Goal: Information Seeking & Learning: Learn about a topic

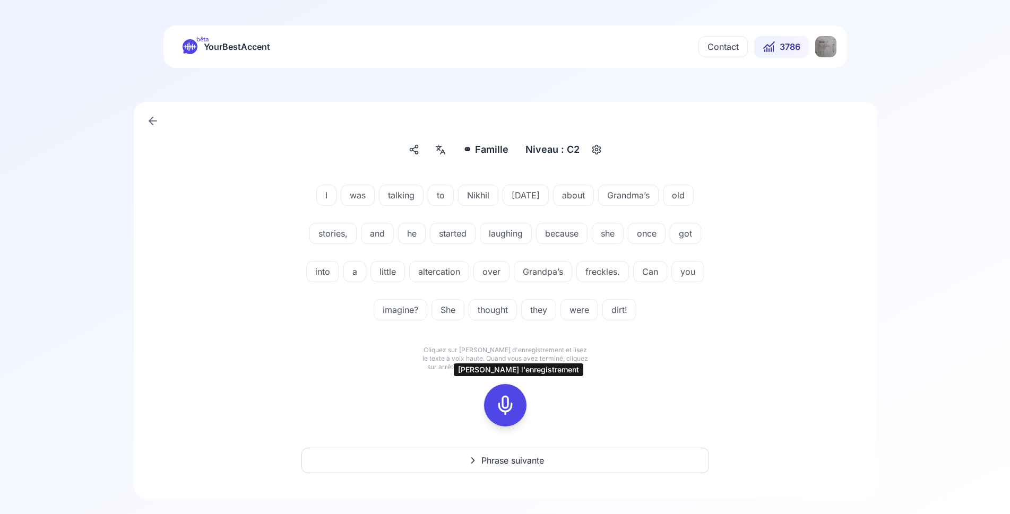
click at [505, 410] on icon at bounding box center [504, 405] width 21 height 21
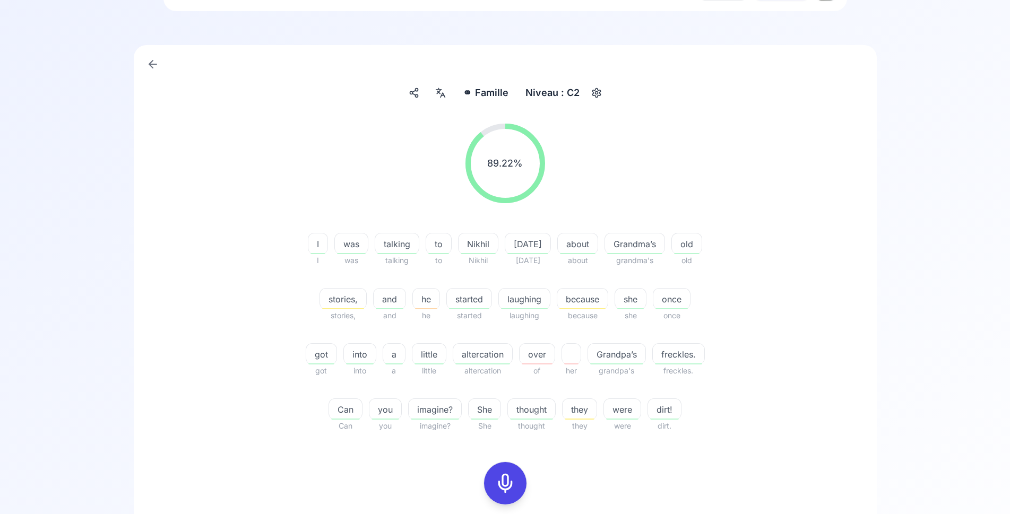
scroll to position [54, 0]
click at [443, 93] on icon at bounding box center [440, 95] width 13 height 11
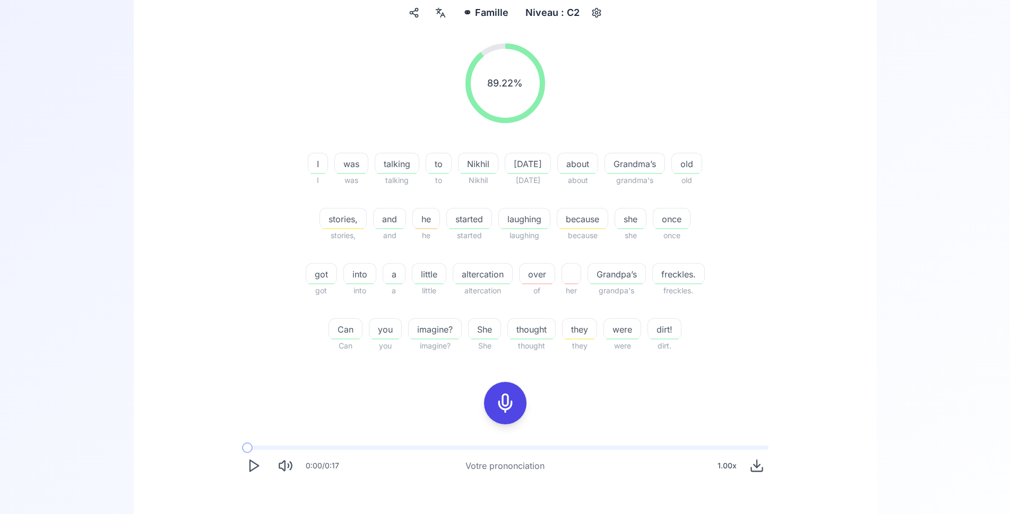
scroll to position [162, 0]
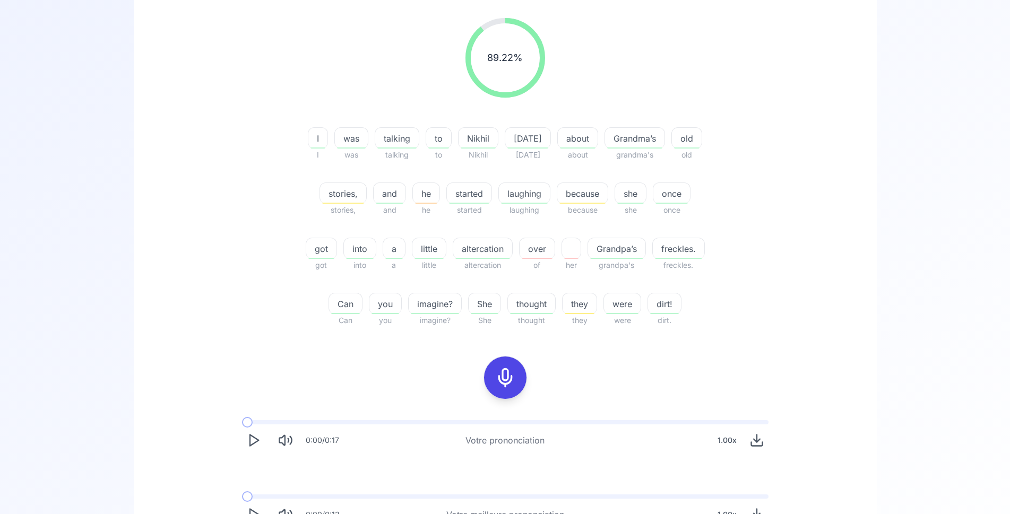
click at [508, 388] on icon at bounding box center [504, 377] width 21 height 21
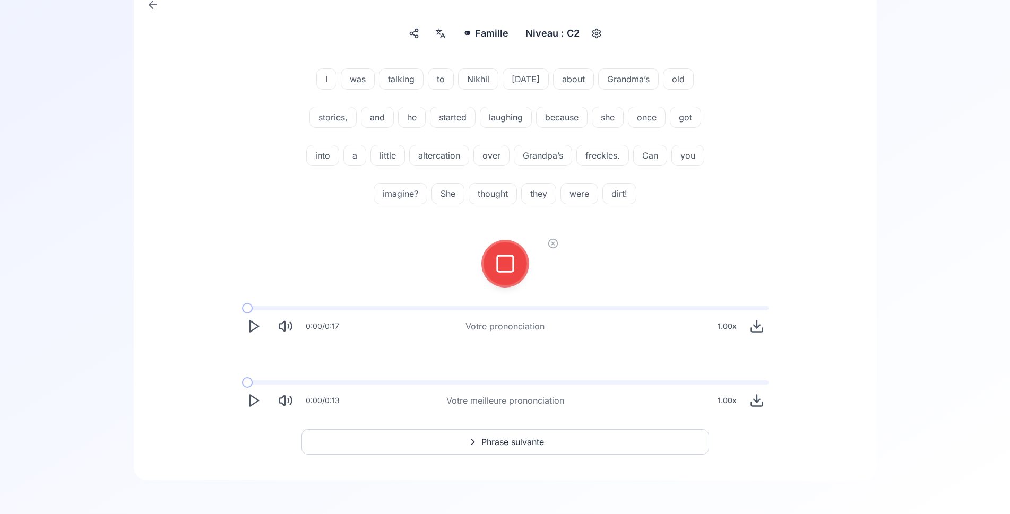
scroll to position [116, 0]
click at [503, 267] on icon at bounding box center [504, 263] width 21 height 21
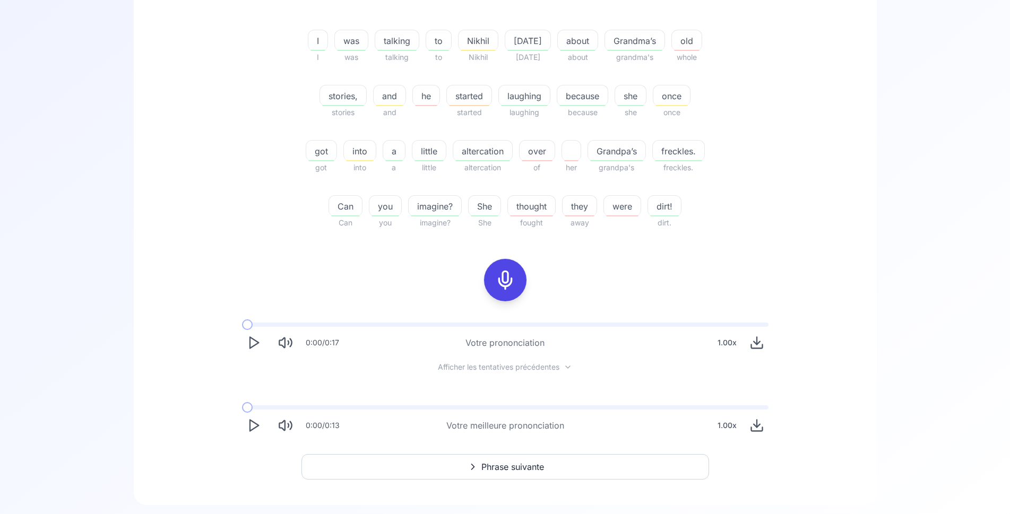
scroll to position [279, 0]
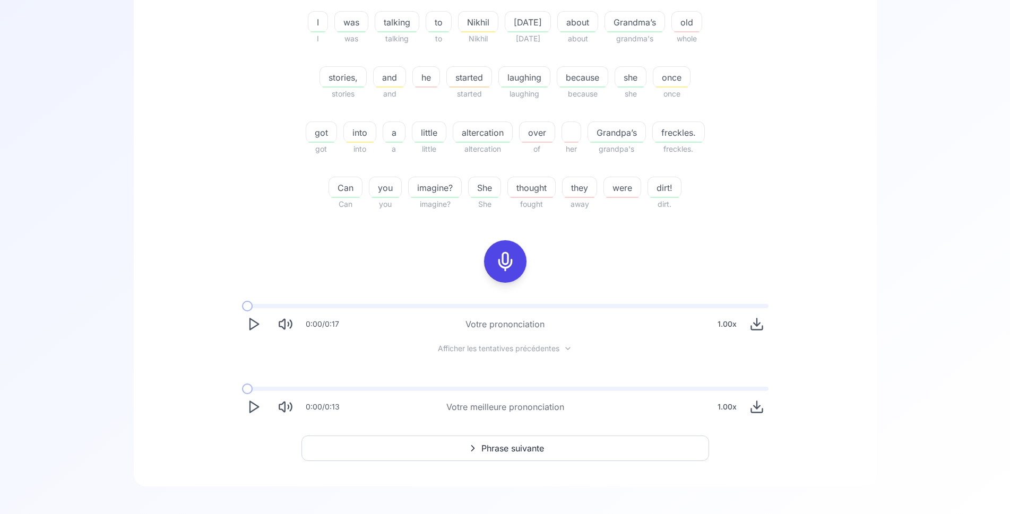
click at [515, 272] on icon at bounding box center [504, 261] width 21 height 21
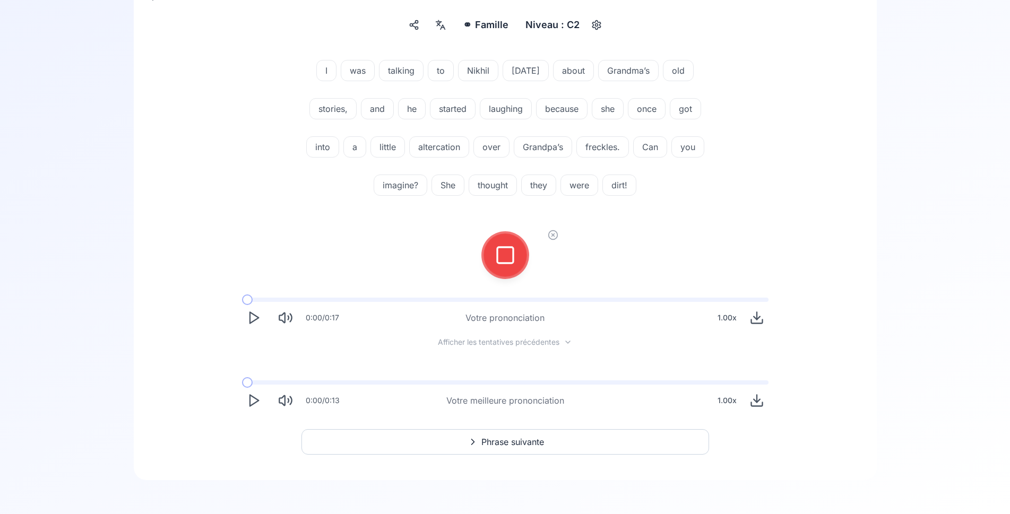
scroll to position [125, 0]
click at [510, 256] on icon at bounding box center [504, 255] width 21 height 21
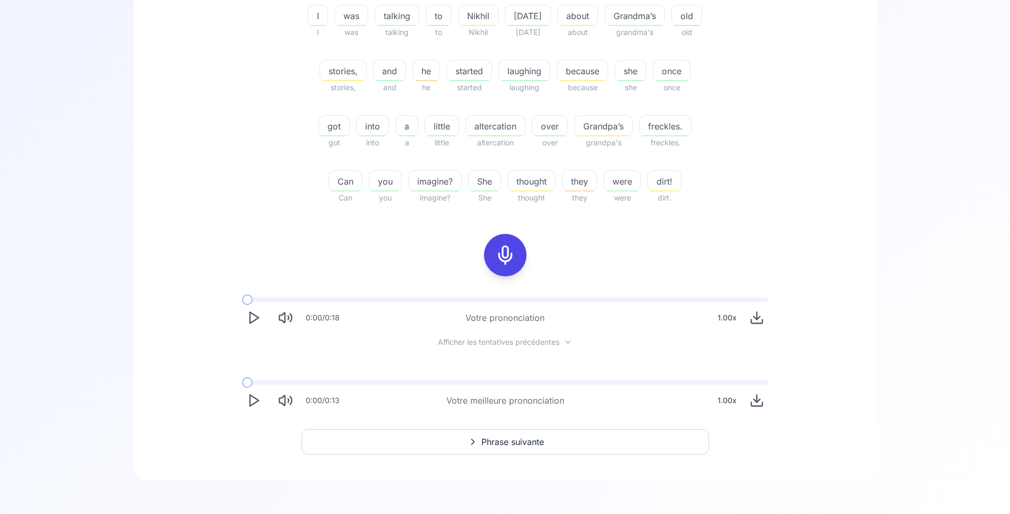
scroll to position [340, 0]
click at [257, 403] on icon "Play" at bounding box center [253, 400] width 15 height 15
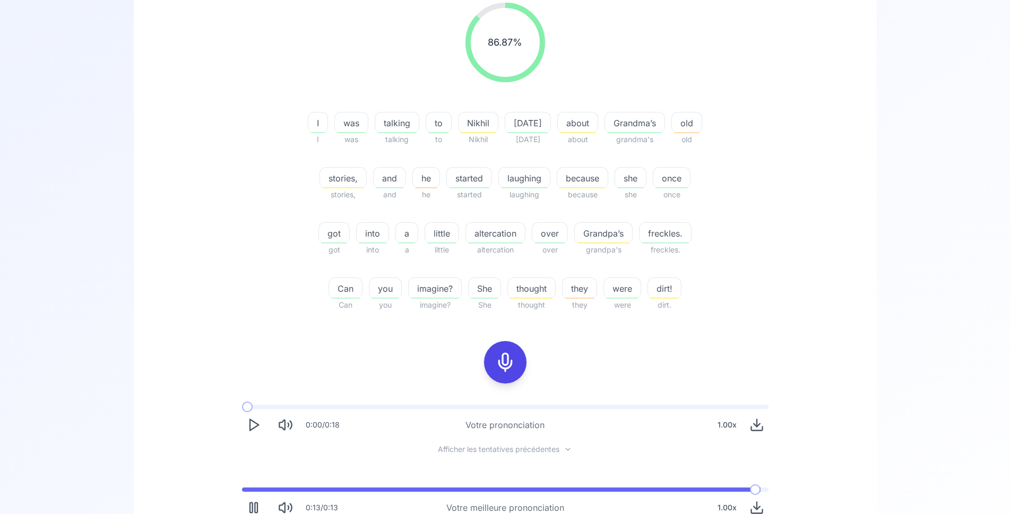
scroll to position [232, 0]
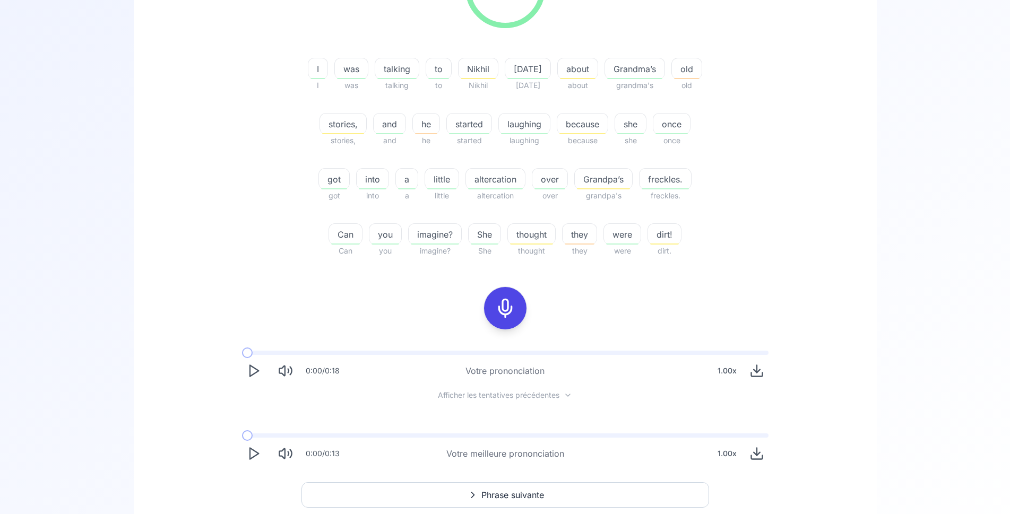
click at [507, 319] on icon at bounding box center [504, 308] width 21 height 21
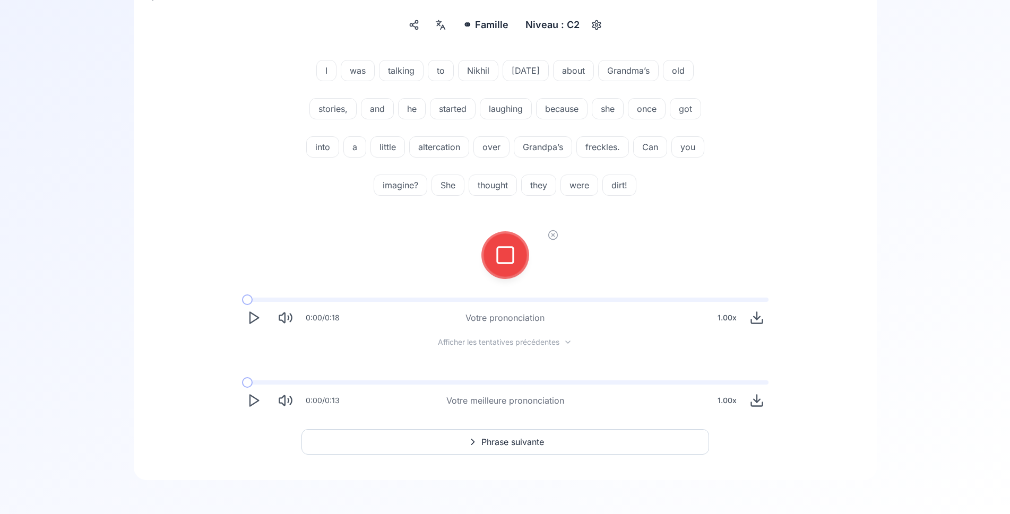
scroll to position [125, 0]
click at [505, 250] on icon at bounding box center [504, 255] width 21 height 21
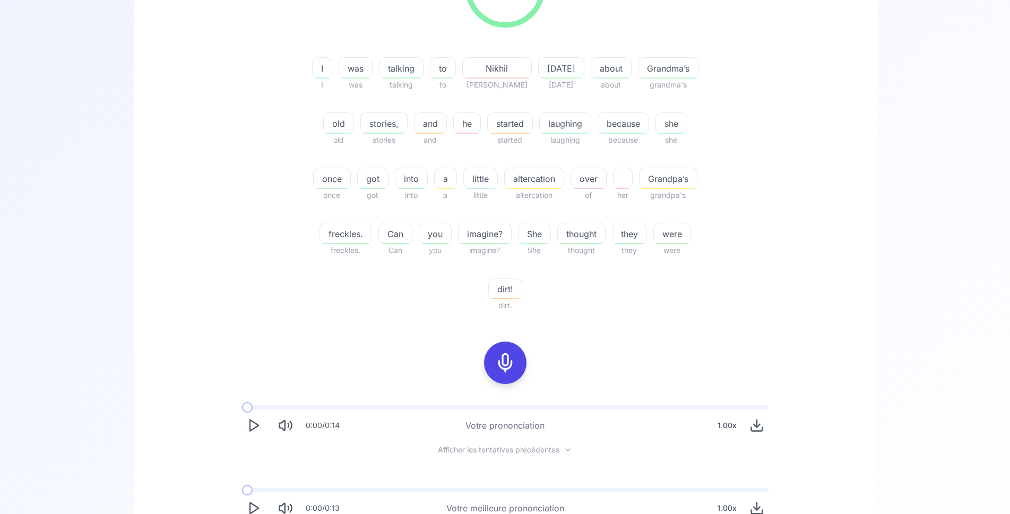
scroll to position [233, 0]
click at [248, 429] on icon "Play" at bounding box center [253, 425] width 15 height 15
click at [499, 287] on span "dirt!" at bounding box center [505, 288] width 33 height 13
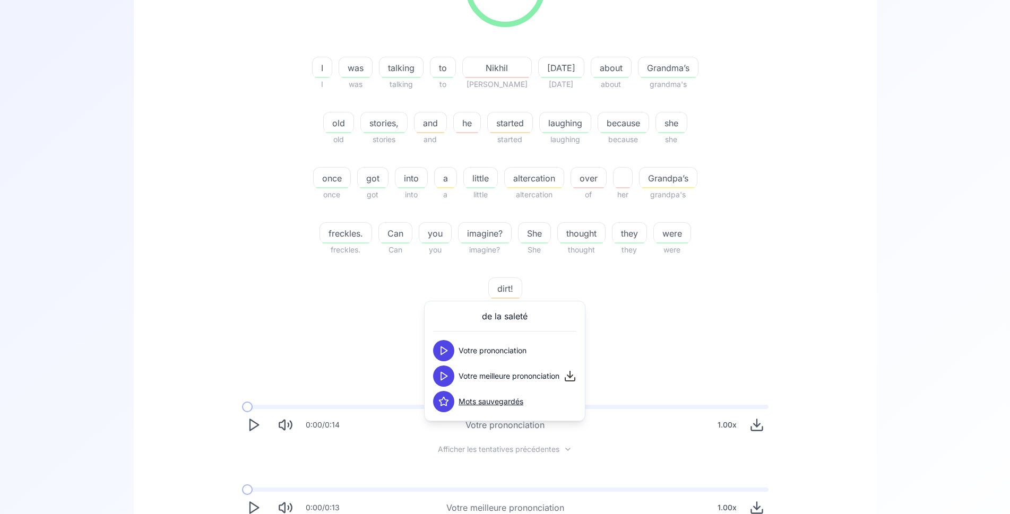
click at [445, 380] on icon at bounding box center [443, 376] width 11 height 11
click at [337, 330] on div "79.41 % 79.41 % I I was was talking talking to to Nikhil Nicole yesterday yeste…" at bounding box center [505, 233] width 692 height 589
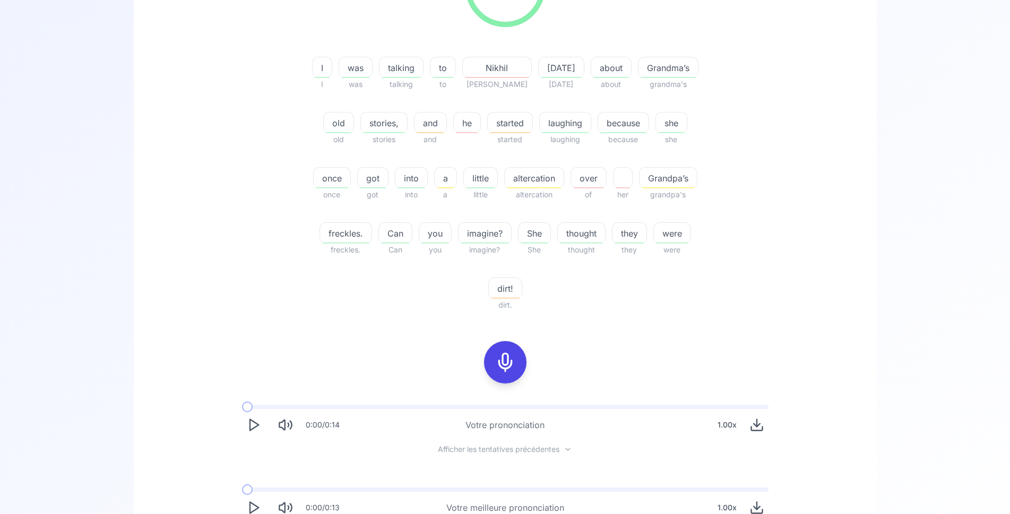
click at [508, 361] on icon at bounding box center [504, 362] width 21 height 21
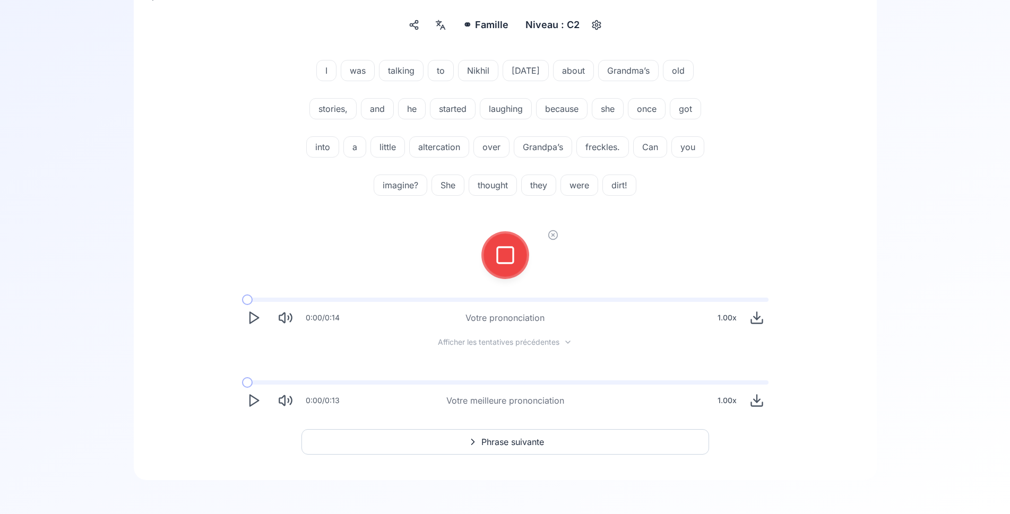
scroll to position [125, 0]
click at [497, 259] on rect at bounding box center [505, 255] width 16 height 16
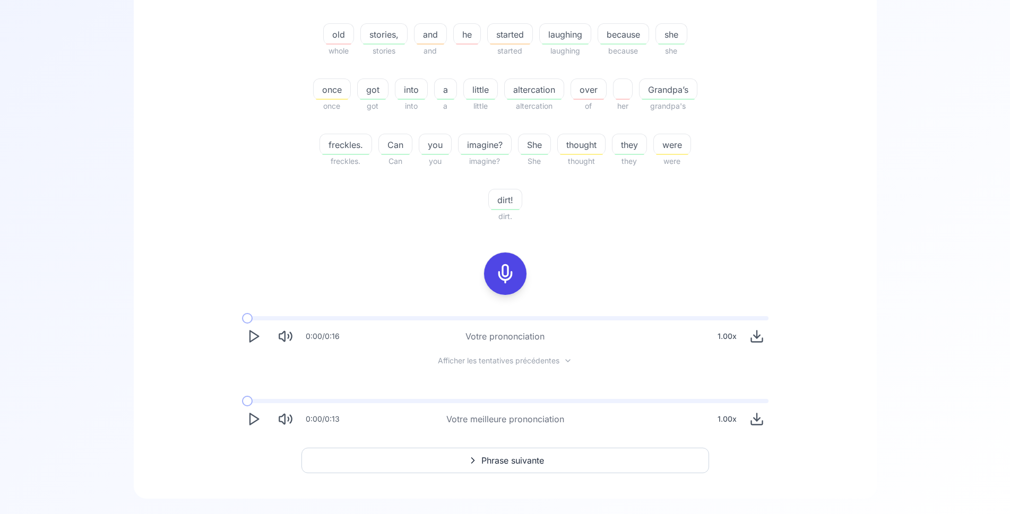
scroll to position [340, 0]
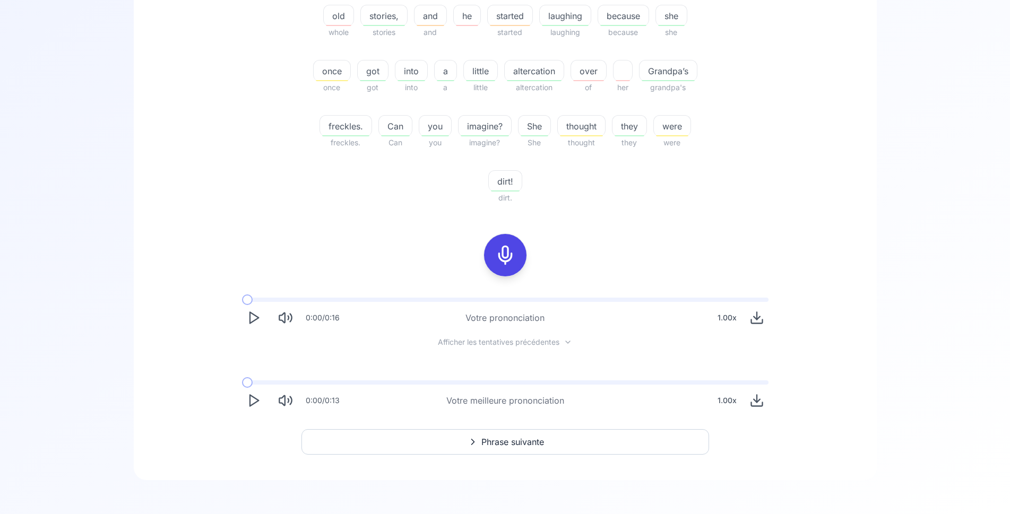
click at [250, 399] on polygon "Play" at bounding box center [254, 400] width 8 height 11
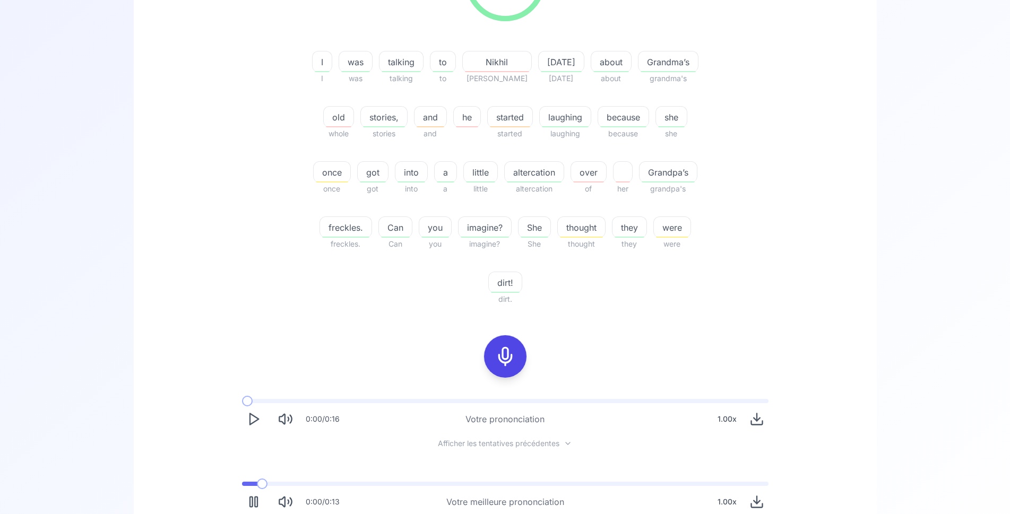
scroll to position [232, 0]
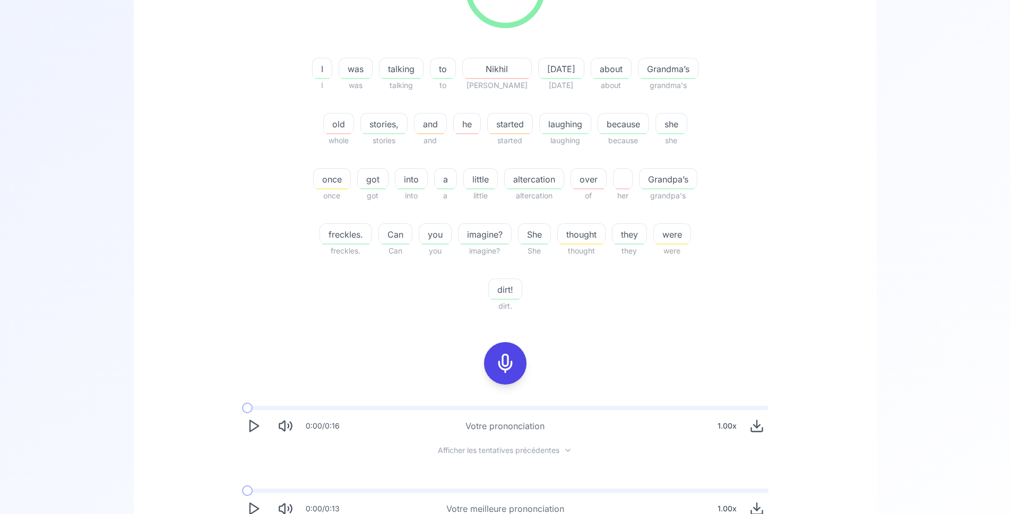
drag, startPoint x: 502, startPoint y: 365, endPoint x: 482, endPoint y: 357, distance: 21.9
click at [502, 365] on icon at bounding box center [504, 363] width 21 height 21
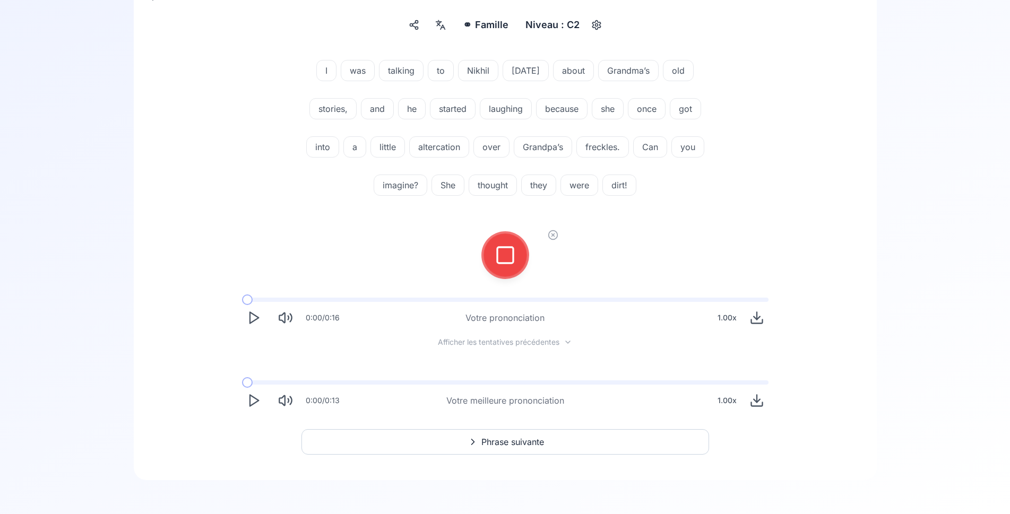
scroll to position [125, 0]
click at [506, 259] on icon at bounding box center [504, 255] width 21 height 21
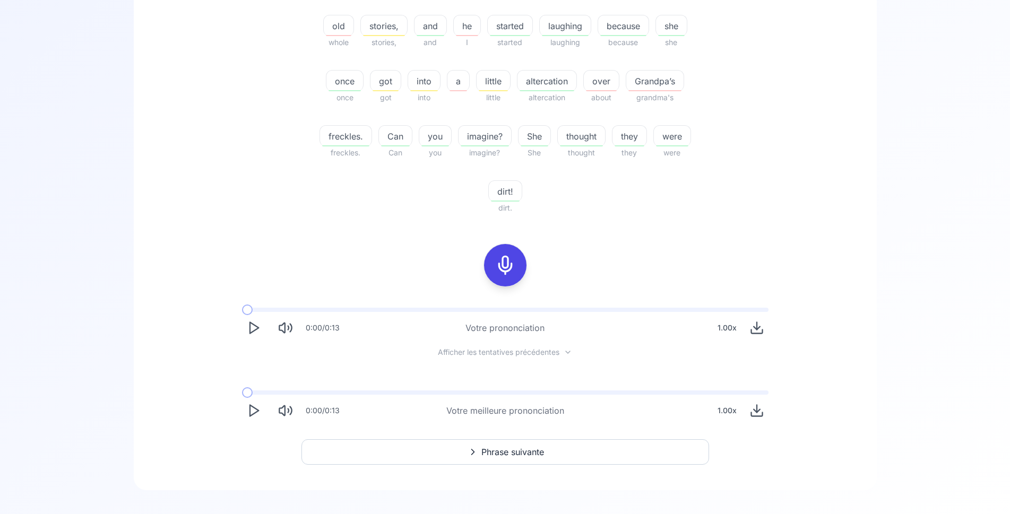
scroll to position [340, 0]
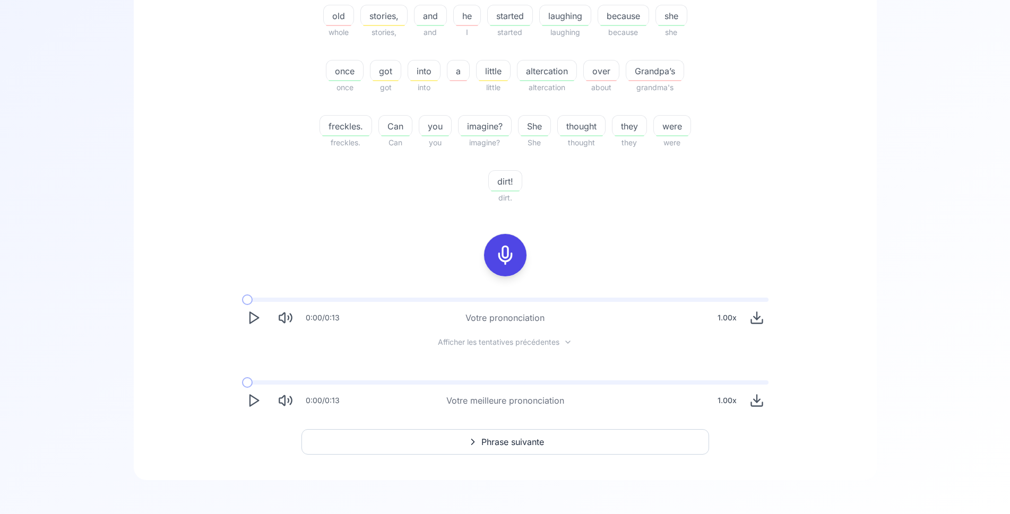
click at [476, 447] on button "Phrase suivante" at bounding box center [504, 441] width 407 height 25
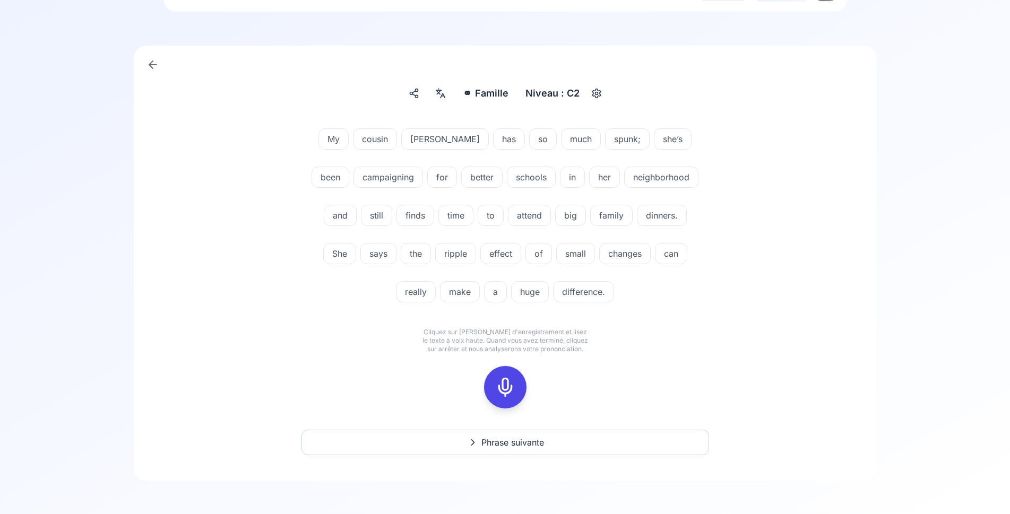
scroll to position [57, 0]
click at [508, 386] on icon at bounding box center [504, 386] width 21 height 21
drag, startPoint x: 514, startPoint y: 393, endPoint x: 492, endPoint y: 386, distance: 22.2
click at [513, 393] on rect at bounding box center [505, 387] width 16 height 16
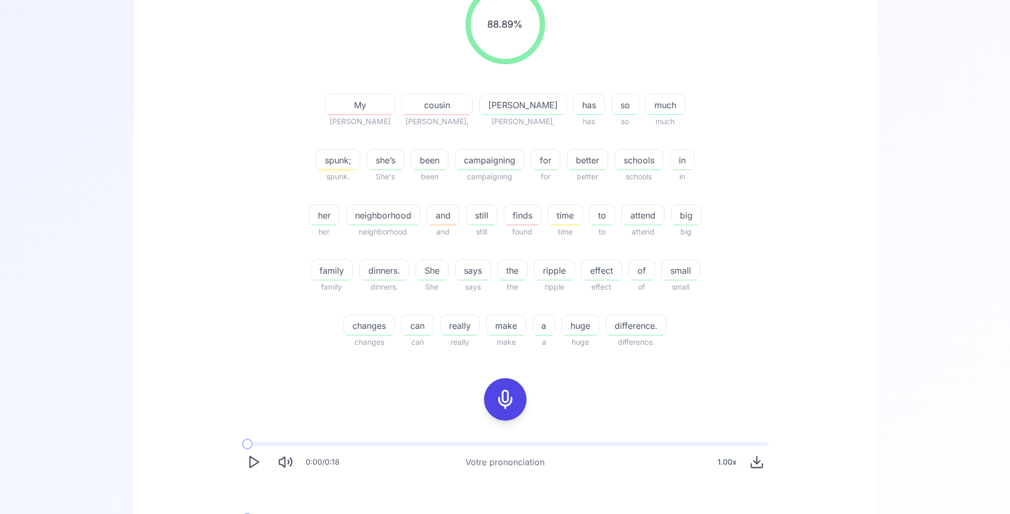
scroll to position [219, 0]
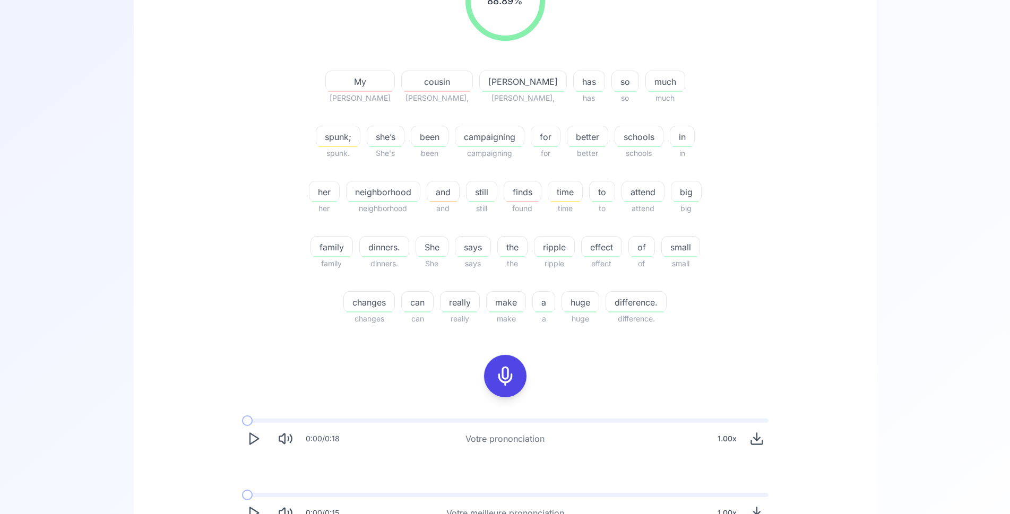
click at [555, 247] on span "ripple" at bounding box center [554, 247] width 40 height 13
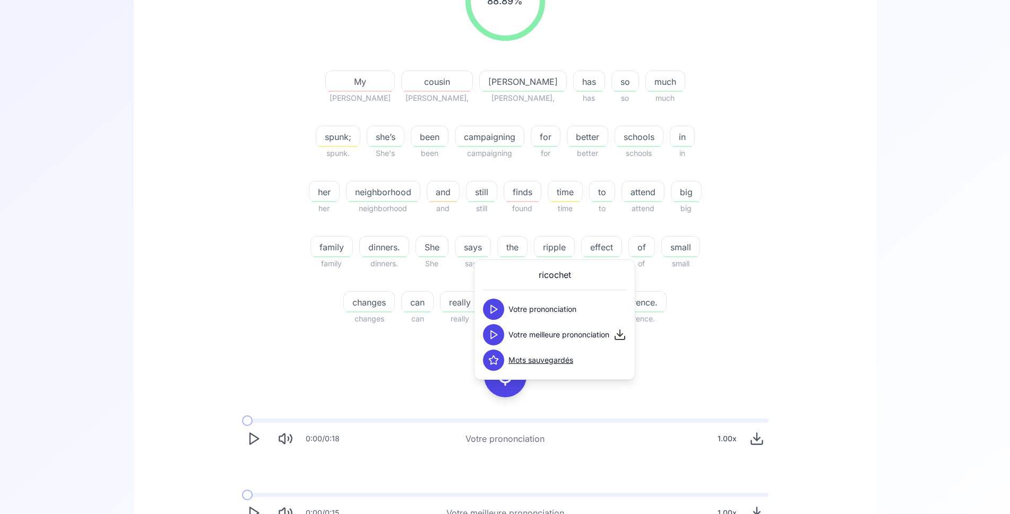
click at [360, 126] on div "spunk;" at bounding box center [338, 136] width 45 height 21
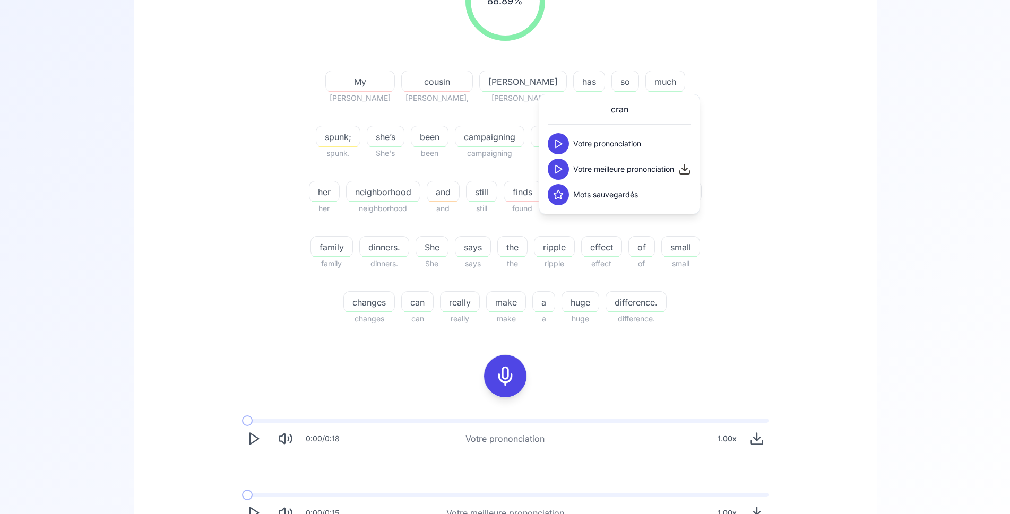
click at [271, 195] on div "88.89 % 88.89 % My Mike cousin Allison, Esmeralda Esmeralda, has has so so much…" at bounding box center [504, 143] width 611 height 381
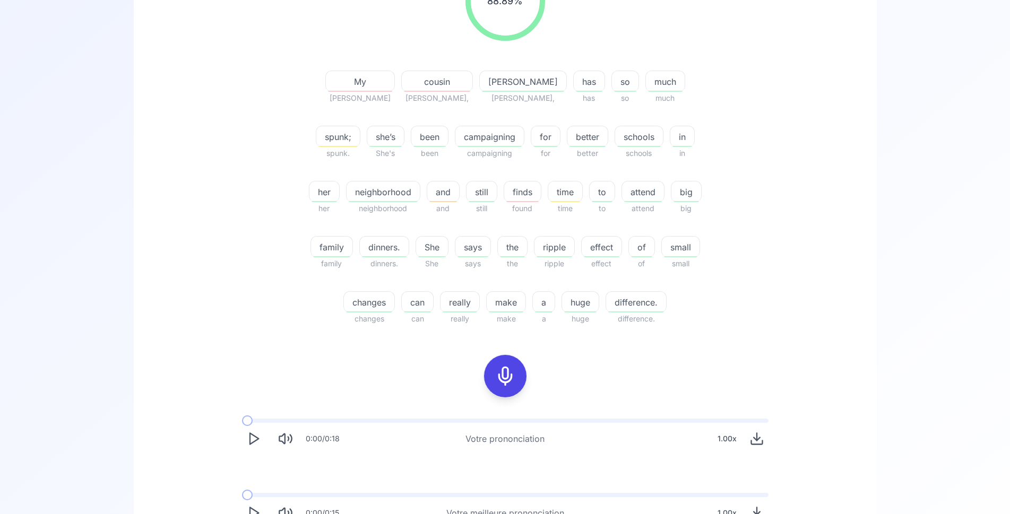
click at [496, 370] on icon at bounding box center [504, 376] width 21 height 21
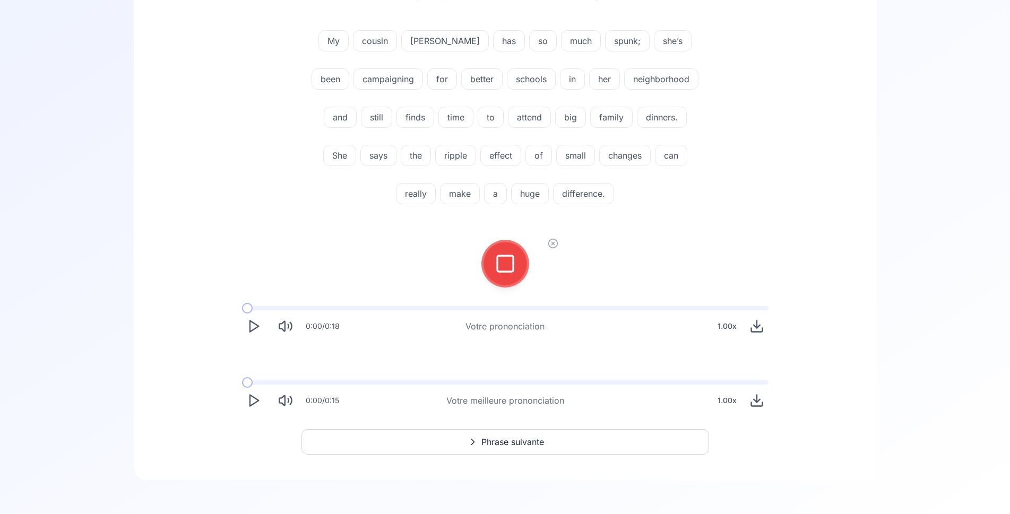
click at [496, 263] on icon at bounding box center [504, 263] width 21 height 21
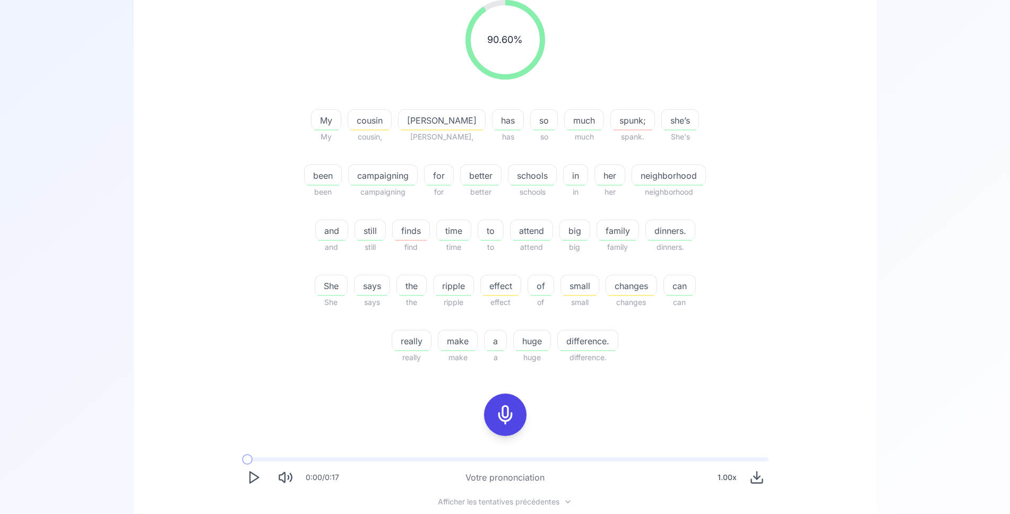
scroll to position [209, 0]
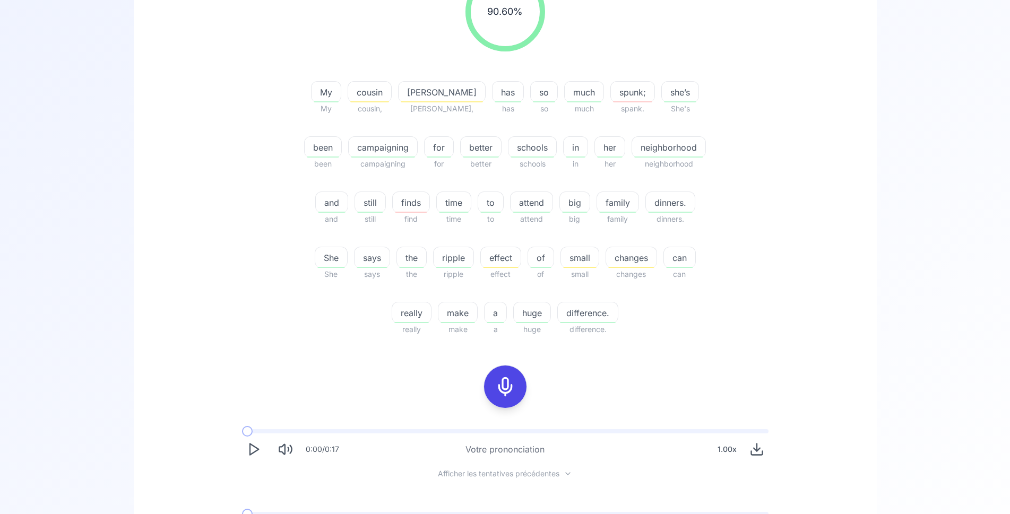
click at [505, 387] on icon at bounding box center [504, 386] width 21 height 21
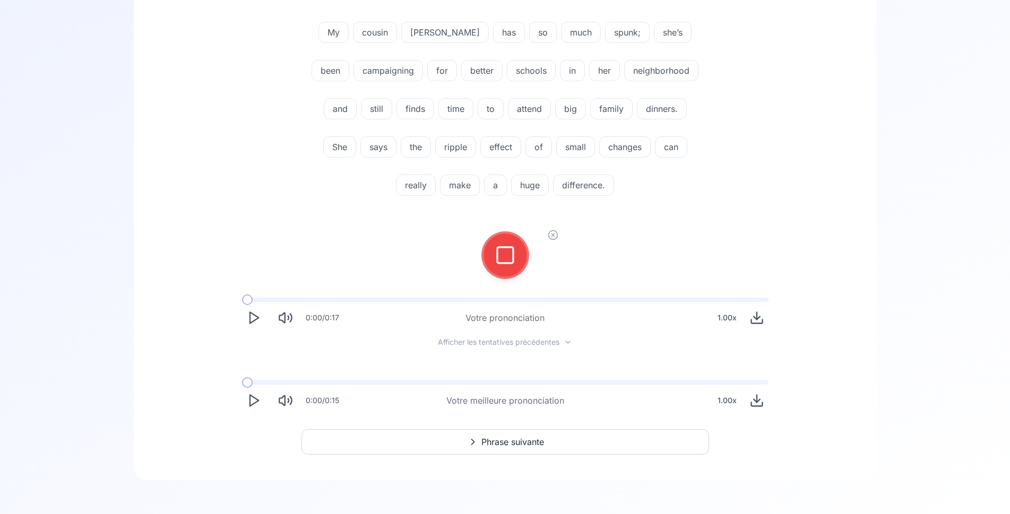
click at [513, 263] on rect at bounding box center [505, 255] width 16 height 16
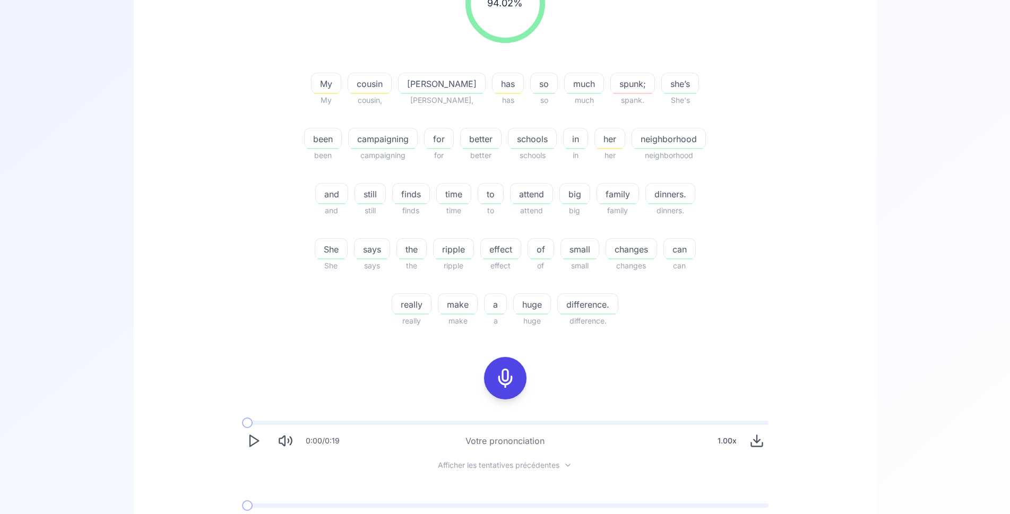
click at [505, 372] on icon at bounding box center [504, 378] width 21 height 21
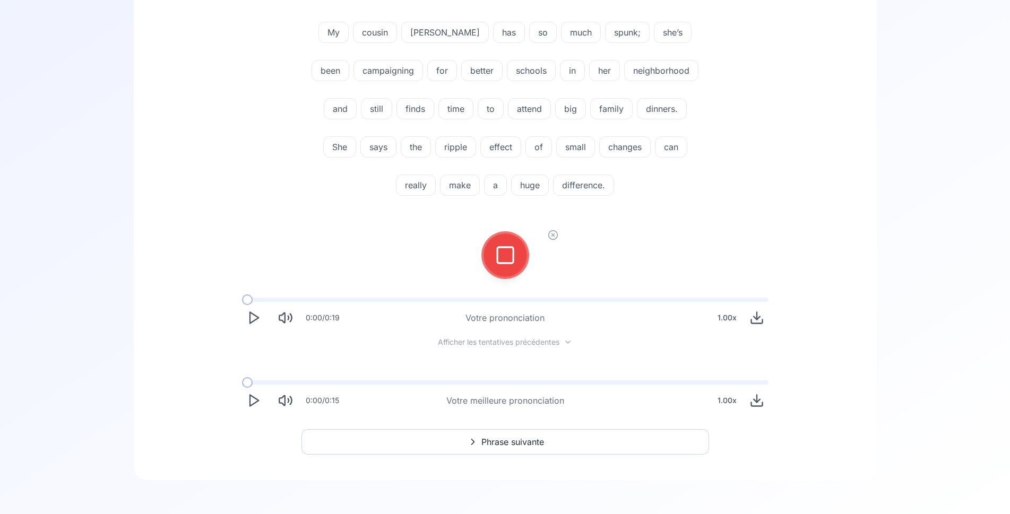
click at [516, 251] on div at bounding box center [504, 255] width 25 height 42
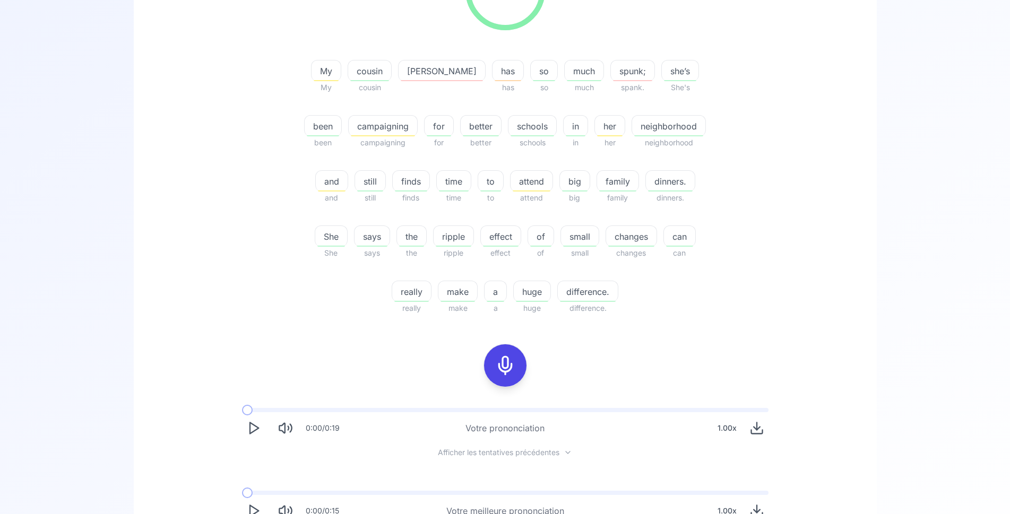
scroll to position [271, 0]
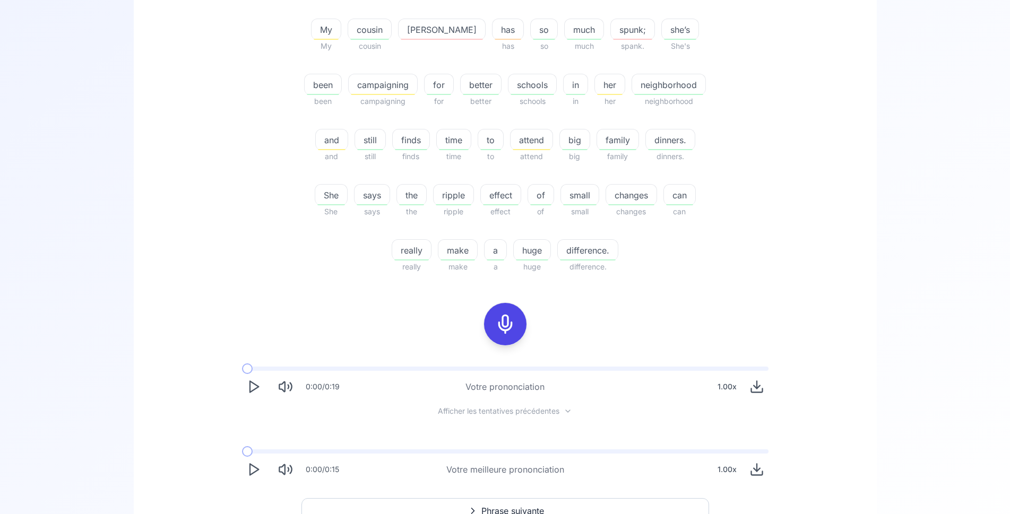
click at [501, 322] on icon at bounding box center [504, 324] width 21 height 21
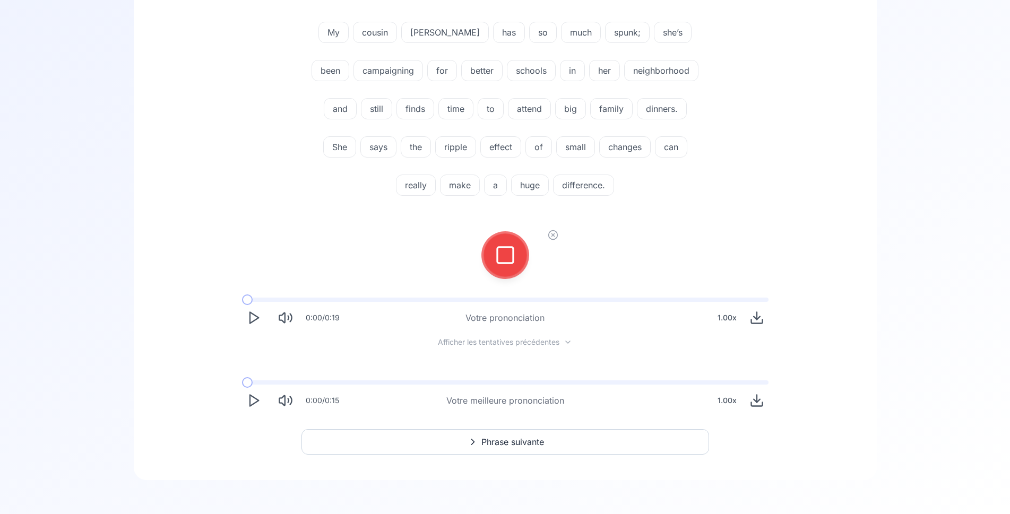
click at [504, 261] on icon at bounding box center [504, 255] width 21 height 21
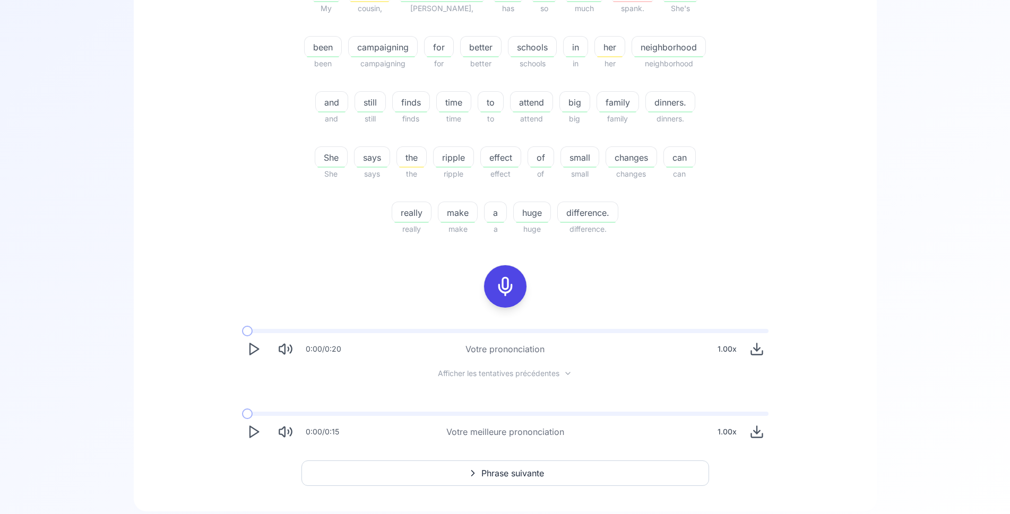
scroll to position [340, 0]
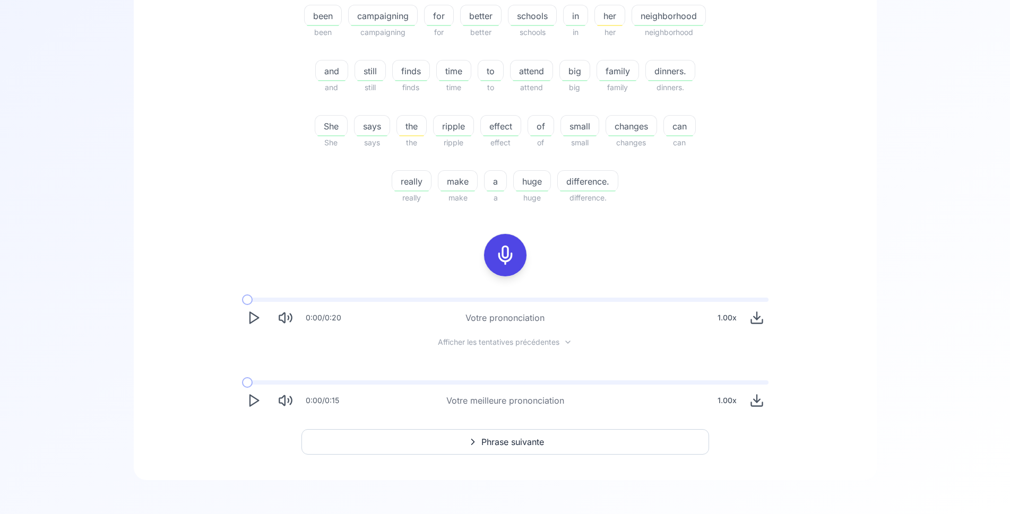
click at [256, 326] on button "Play" at bounding box center [253, 317] width 23 height 23
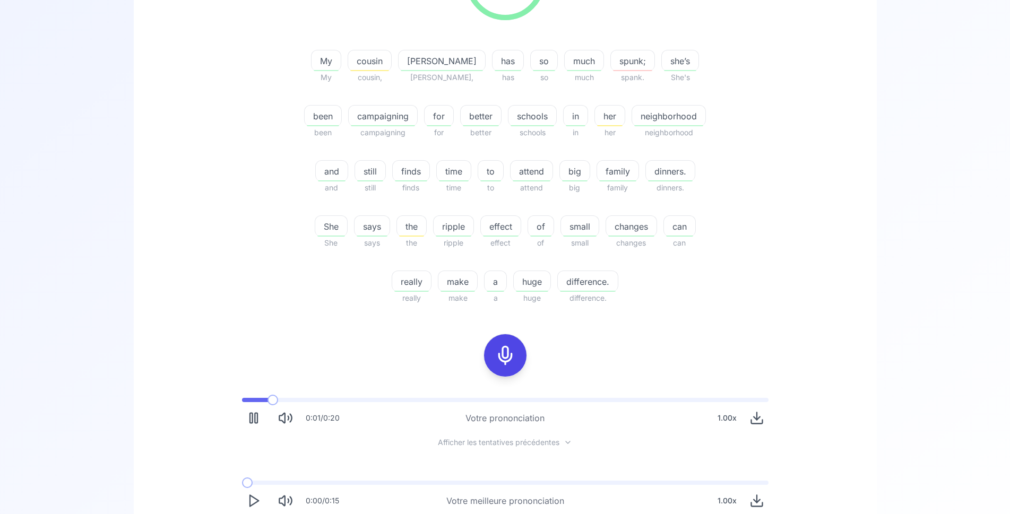
scroll to position [232, 0]
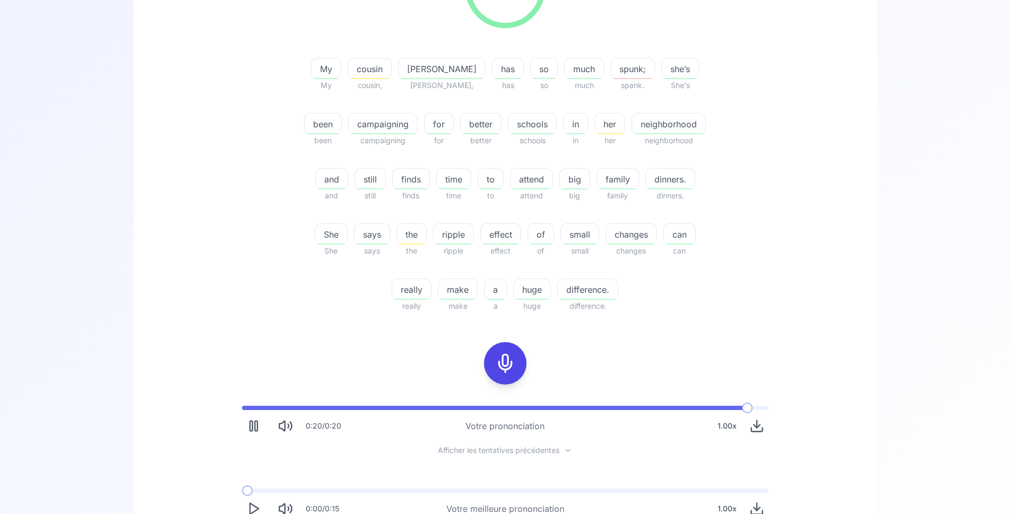
click at [624, 71] on span "spunk;" at bounding box center [633, 69] width 44 height 13
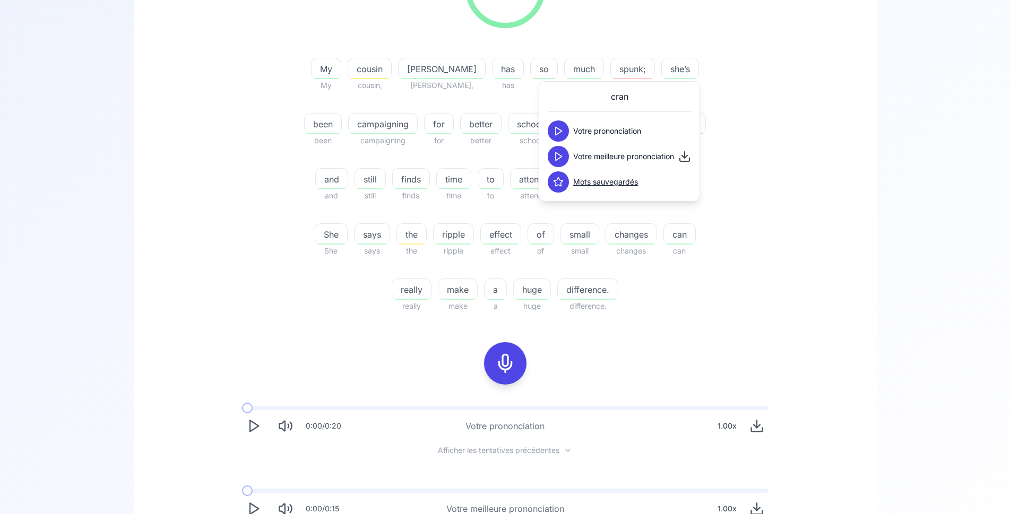
click at [558, 157] on icon at bounding box center [558, 156] width 11 height 11
click at [559, 159] on icon at bounding box center [558, 156] width 11 height 11
click at [267, 209] on div "94.87 % 94.87 % My My cousin cousin, Esmeralda Esmeralda, has has so so much mu…" at bounding box center [504, 130] width 611 height 381
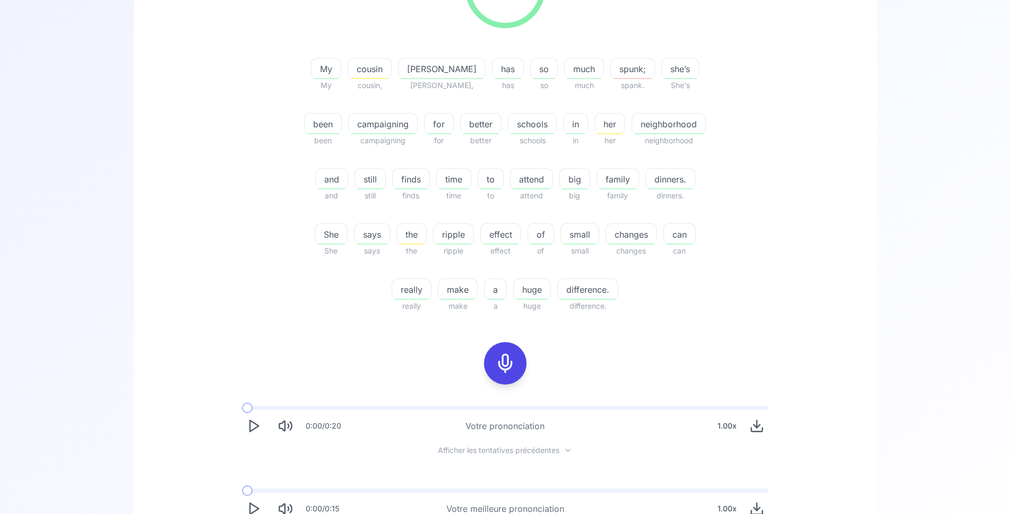
click at [621, 77] on div "spunk;" at bounding box center [632, 68] width 45 height 21
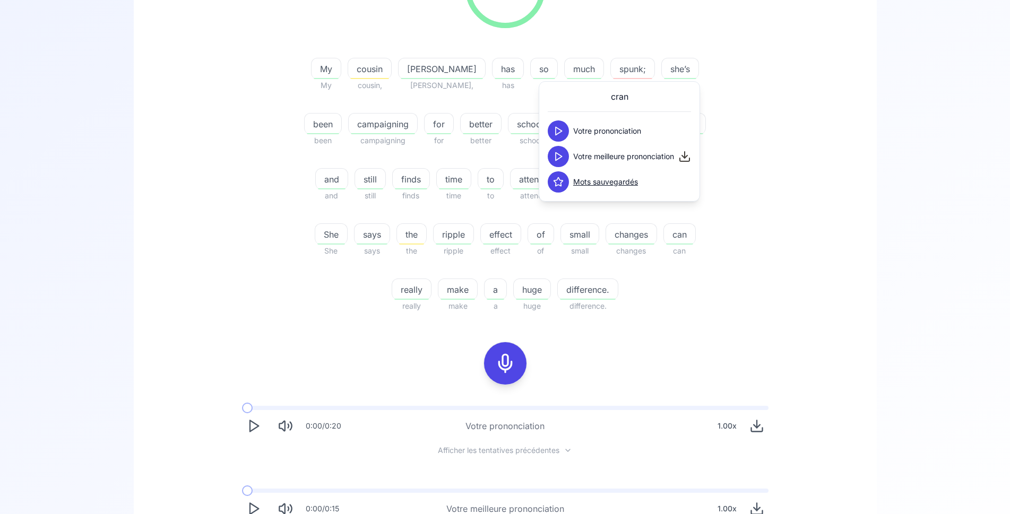
click at [560, 154] on icon at bounding box center [558, 156] width 11 height 11
click at [560, 132] on polygon at bounding box center [558, 131] width 6 height 8
click at [257, 332] on div "94.87 % 94.87 % My My cousin cousin, Esmeralda Esmeralda, has has so so much mu…" at bounding box center [505, 234] width 692 height 589
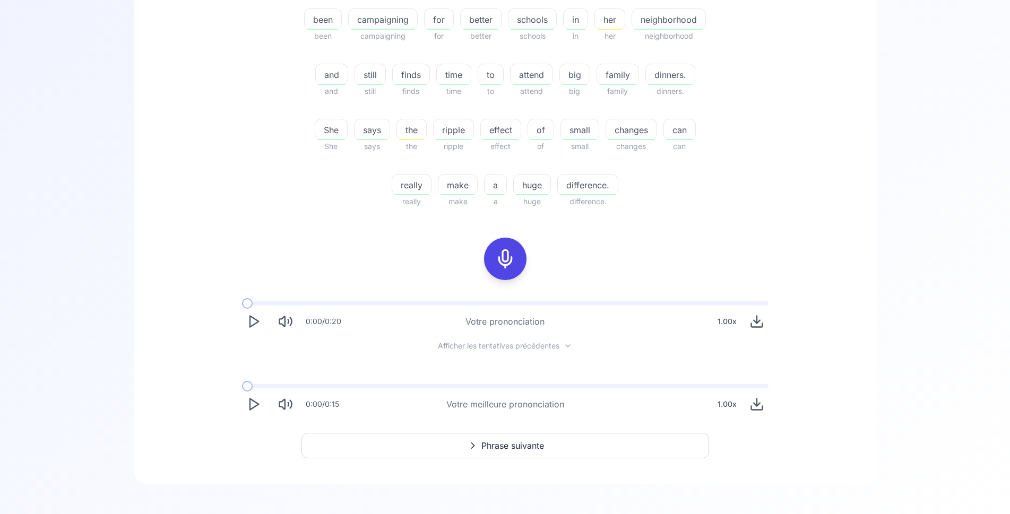
scroll to position [340, 0]
click at [488, 441] on span "Phrase suivante" at bounding box center [512, 442] width 63 height 13
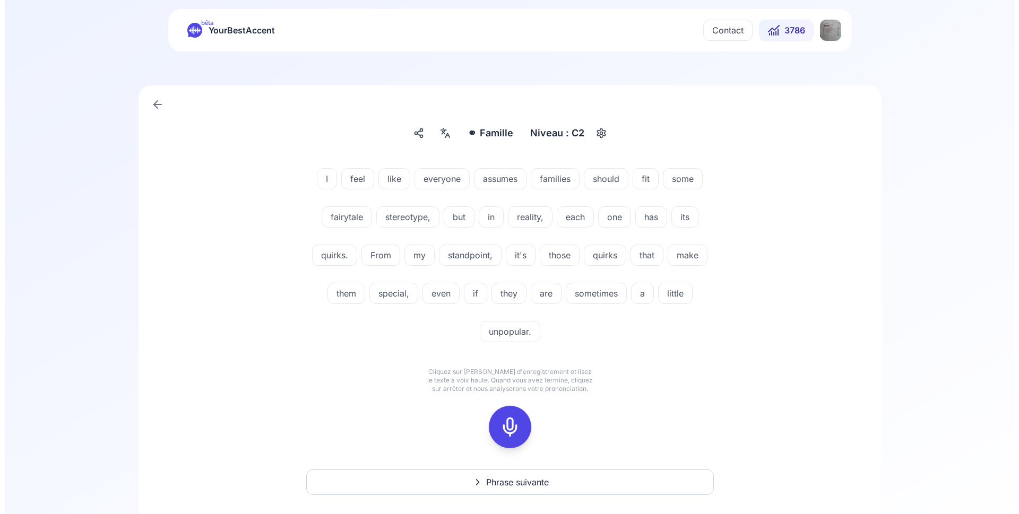
scroll to position [54, 0]
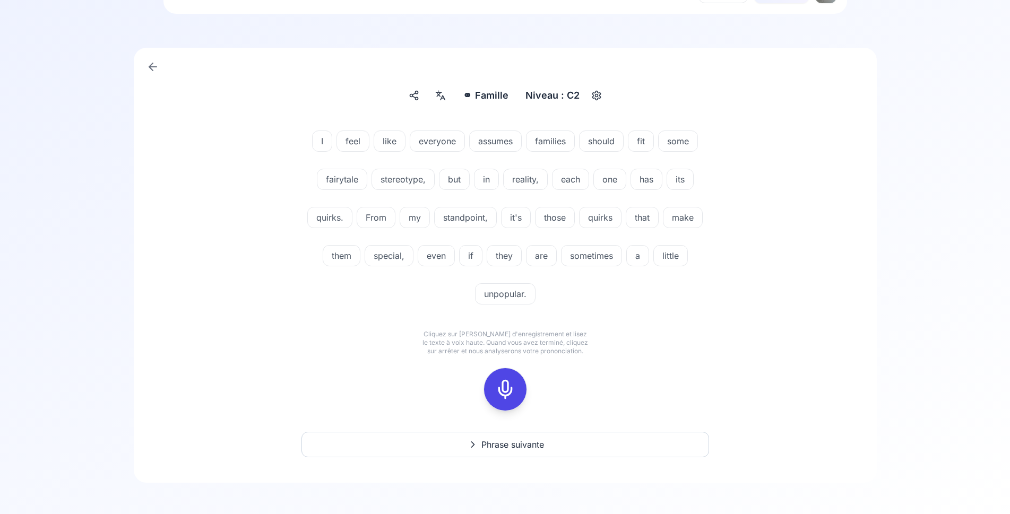
click at [511, 386] on icon at bounding box center [504, 389] width 21 height 21
click at [513, 392] on rect at bounding box center [505, 389] width 16 height 16
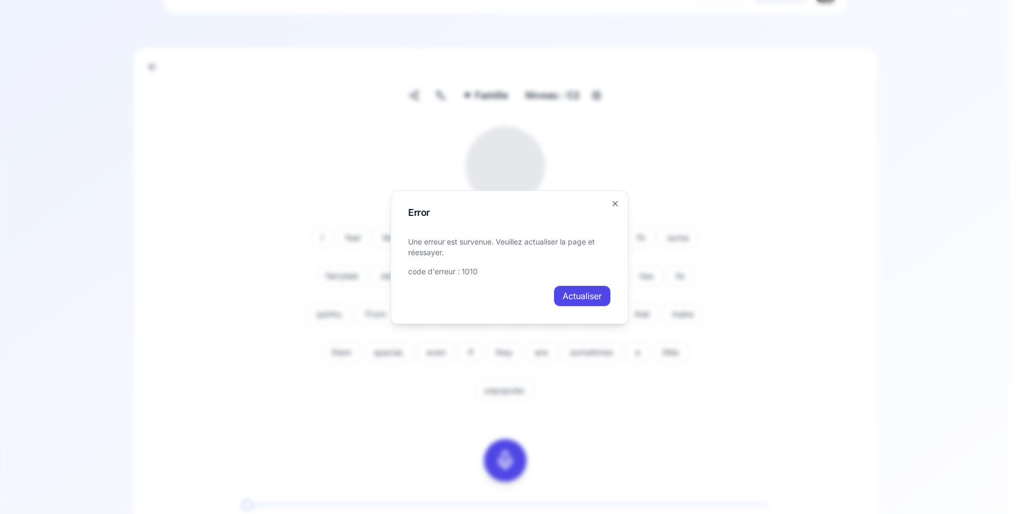
click at [580, 297] on button "Actualiser" at bounding box center [581, 295] width 57 height 21
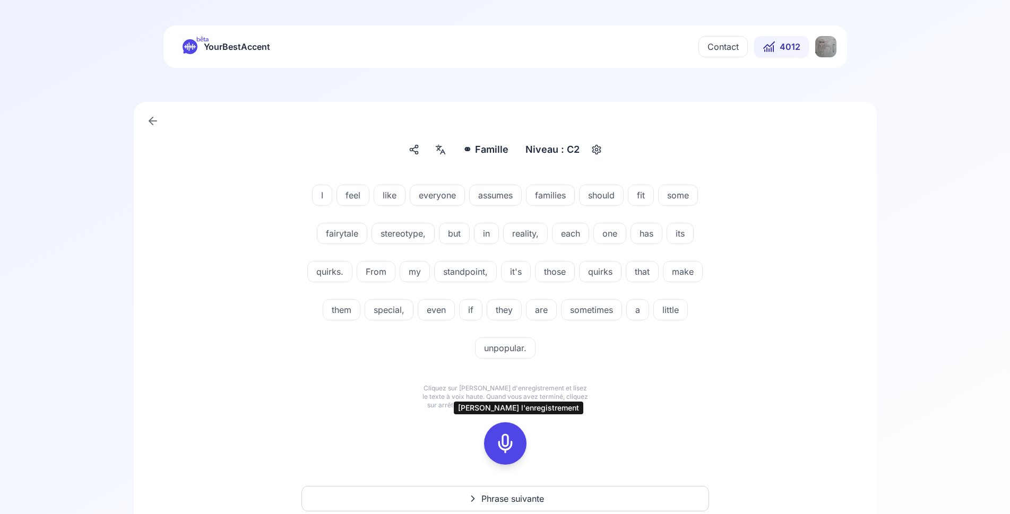
click at [506, 437] on icon at bounding box center [504, 443] width 21 height 21
click at [508, 448] on icon at bounding box center [504, 443] width 21 height 21
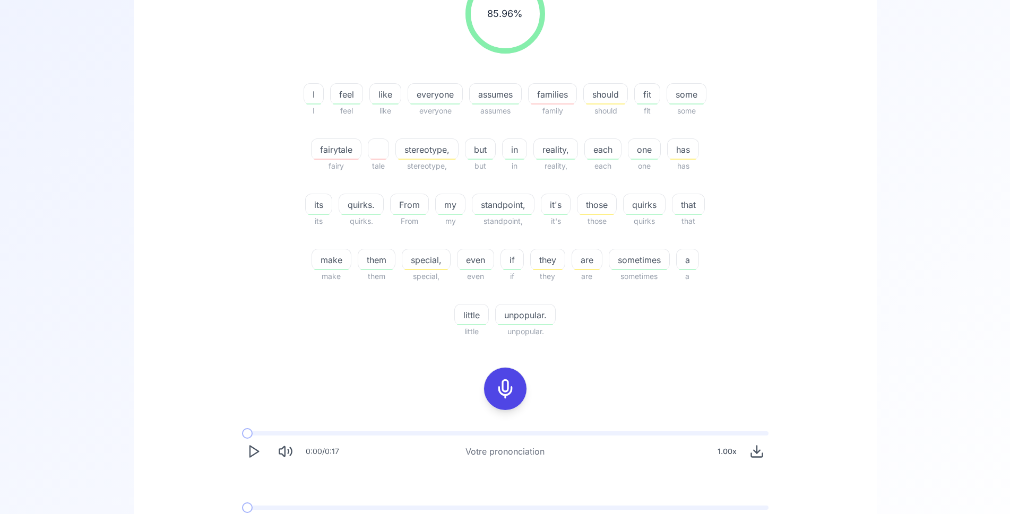
scroll to position [216, 0]
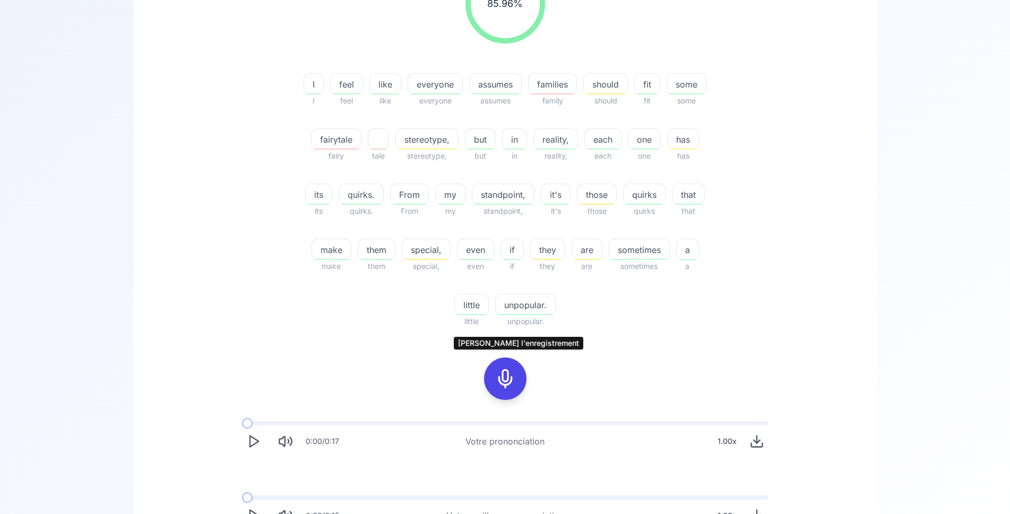
click at [498, 387] on icon at bounding box center [504, 378] width 21 height 21
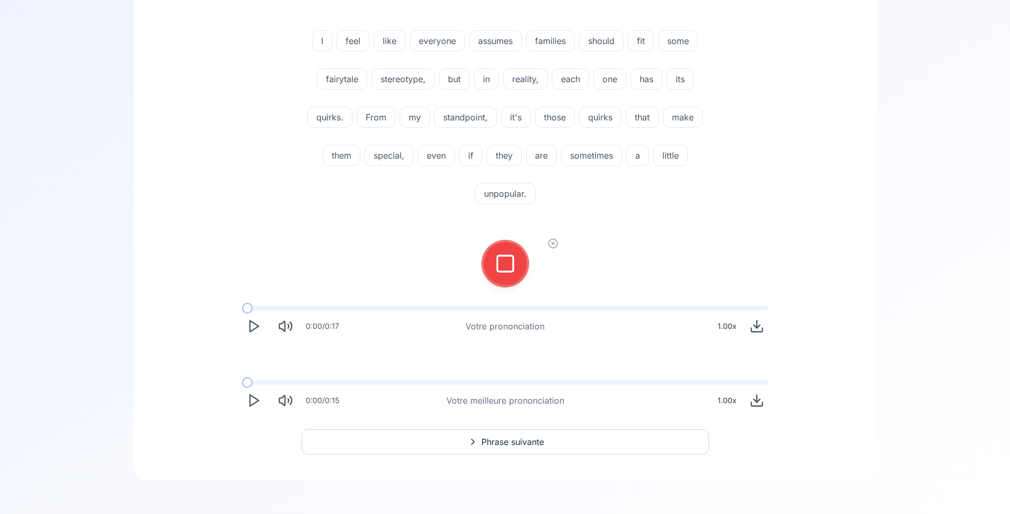
scroll to position [154, 0]
click at [501, 250] on div at bounding box center [504, 263] width 25 height 42
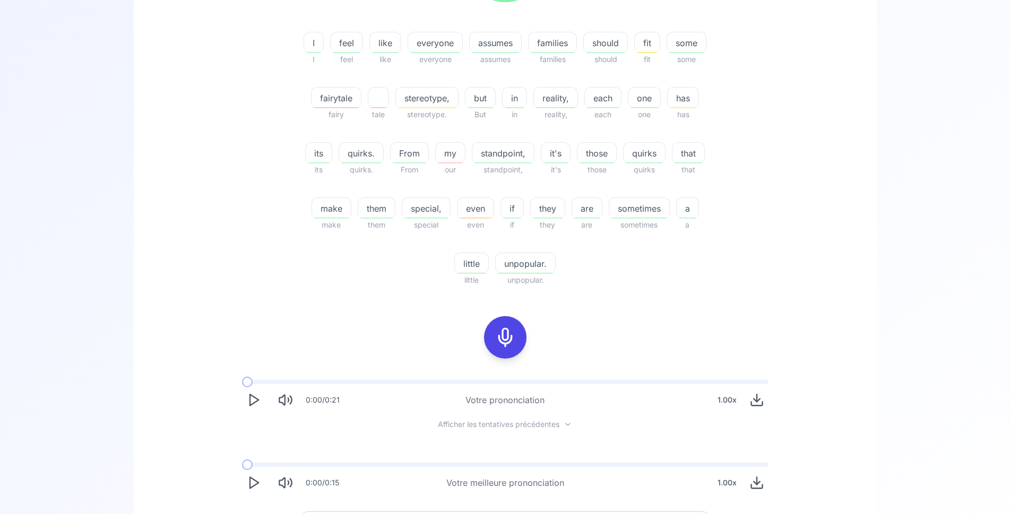
scroll to position [263, 0]
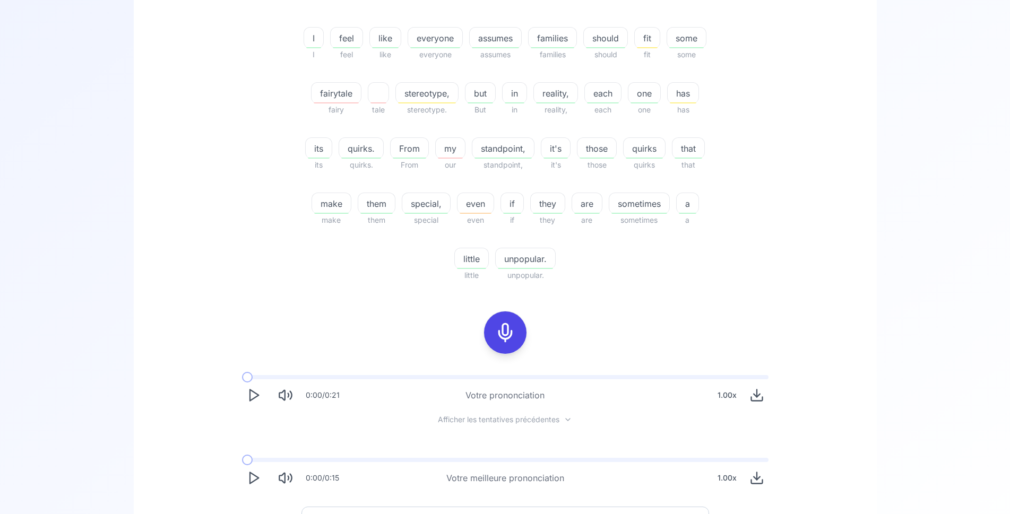
click at [502, 331] on icon at bounding box center [504, 332] width 21 height 21
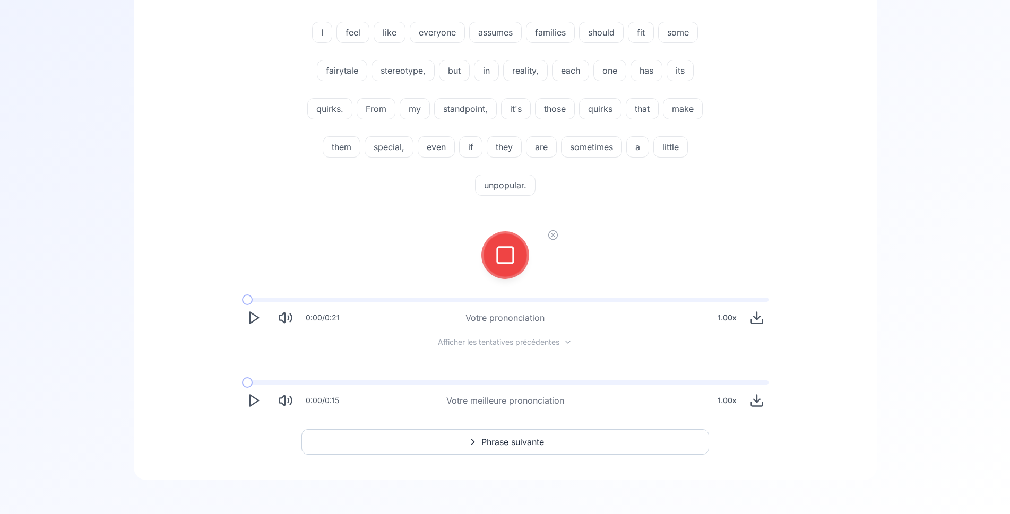
scroll to position [163, 0]
click at [553, 231] on circle at bounding box center [552, 235] width 9 height 9
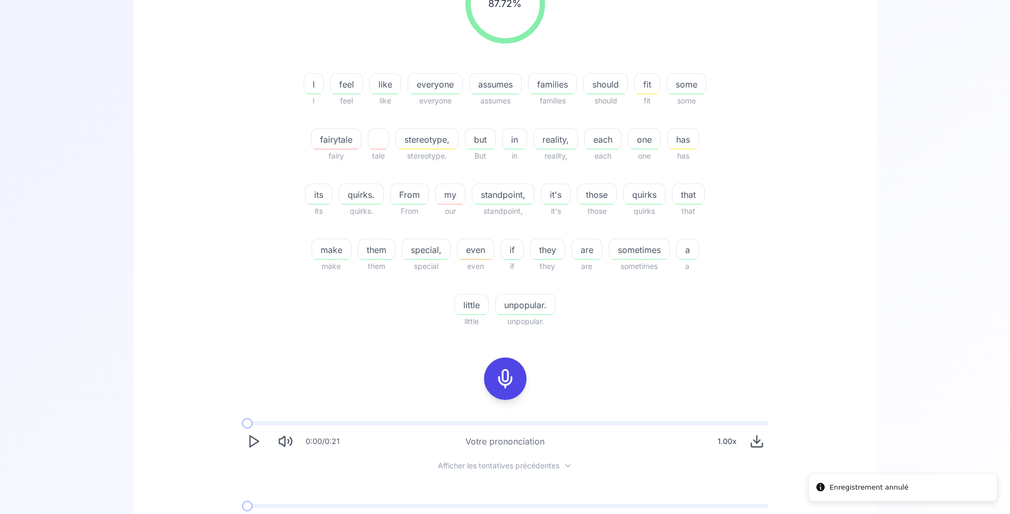
scroll to position [217, 0]
click at [508, 375] on icon at bounding box center [504, 378] width 21 height 21
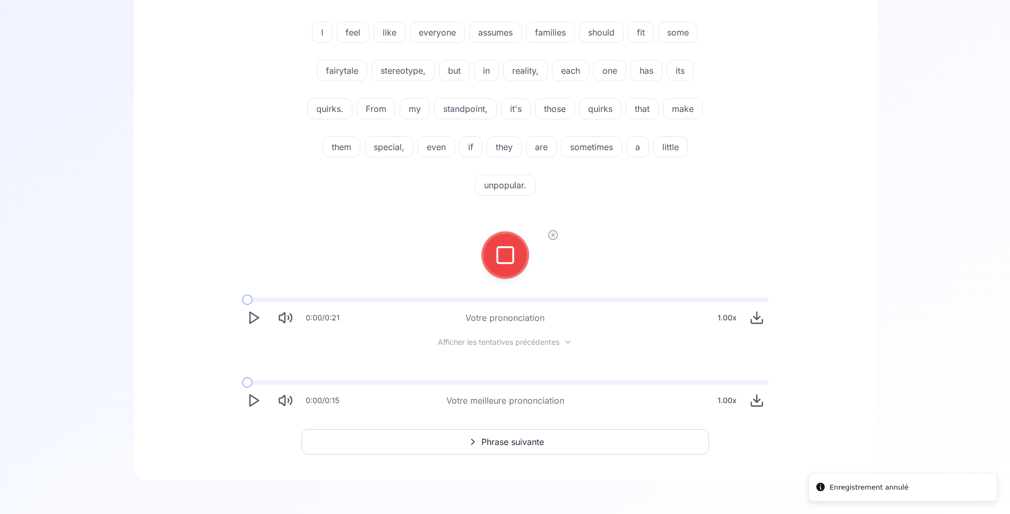
scroll to position [163, 0]
click at [505, 268] on div at bounding box center [504, 255] width 25 height 42
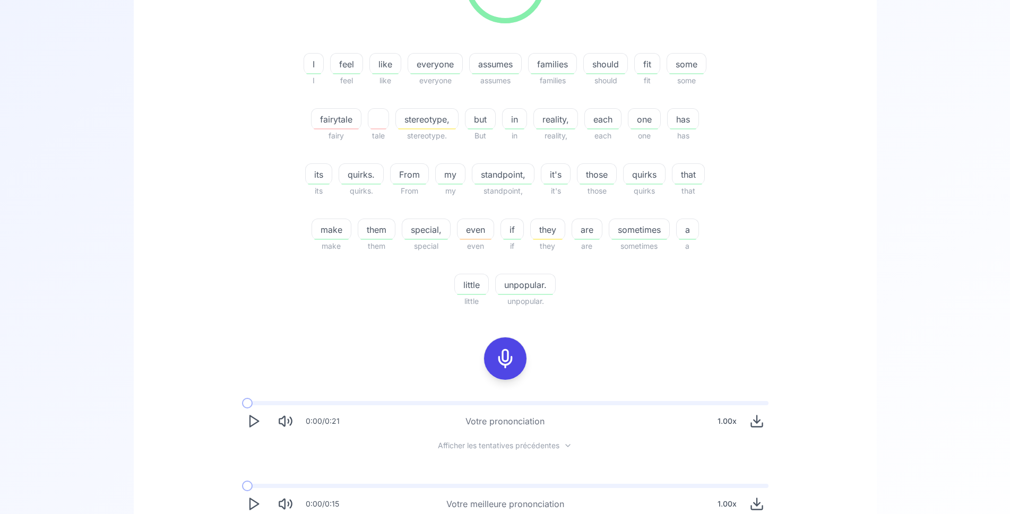
scroll to position [325, 0]
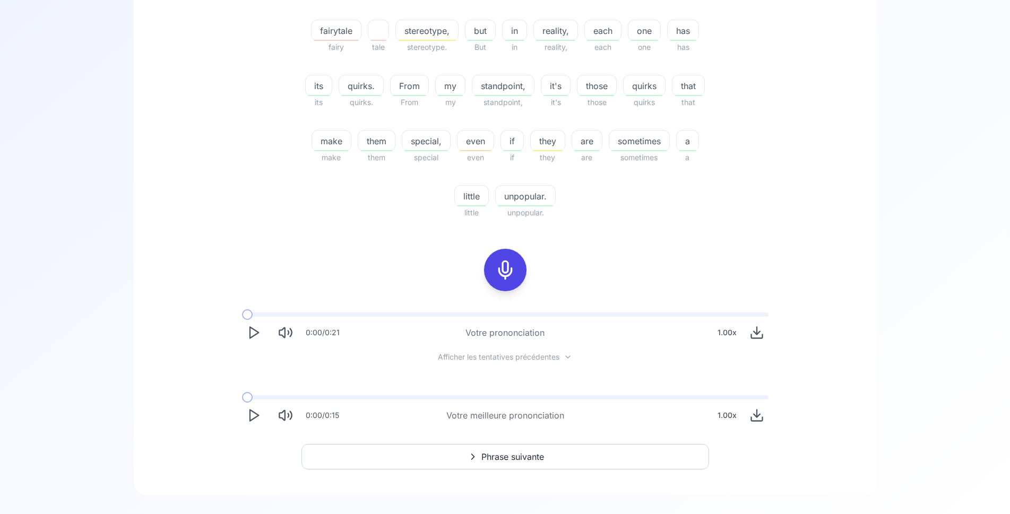
click at [255, 335] on polygon "Play" at bounding box center [254, 332] width 8 height 11
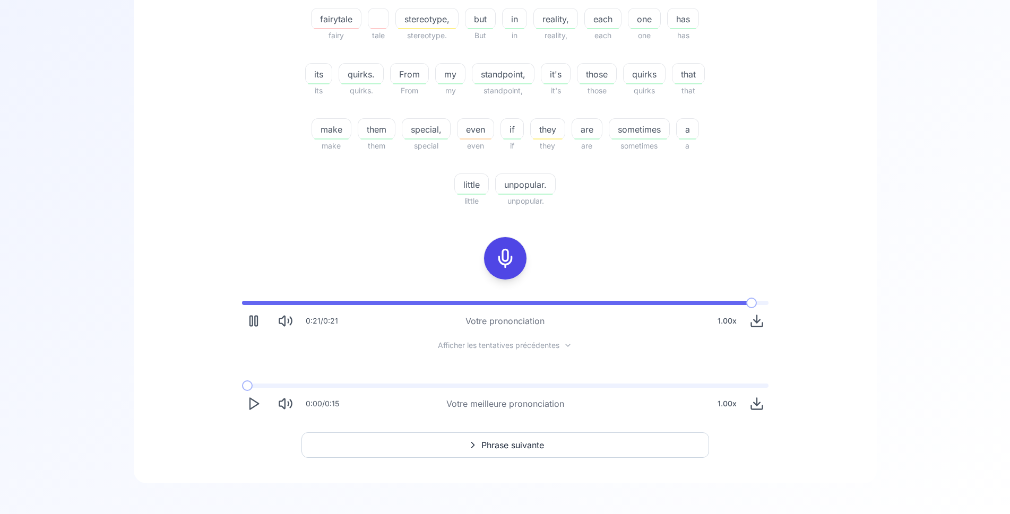
scroll to position [340, 0]
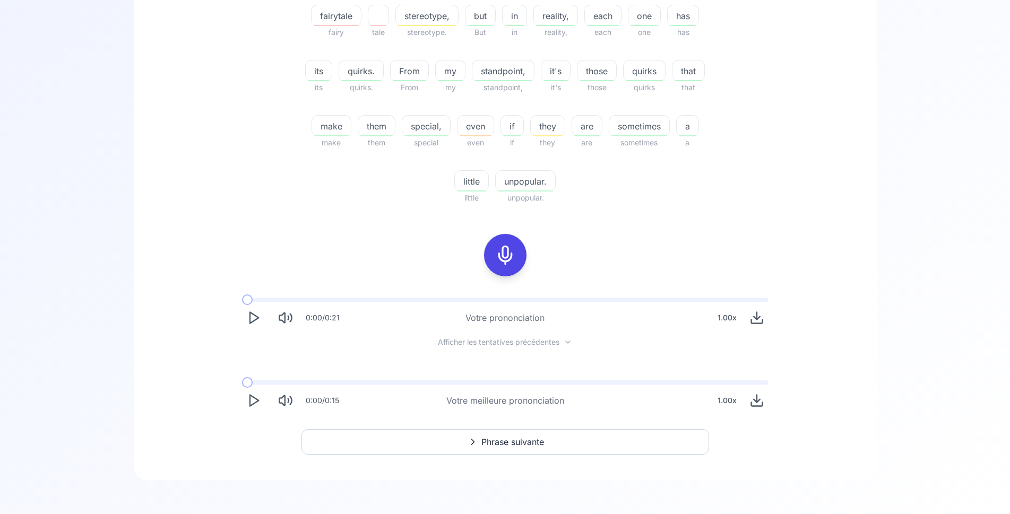
click at [252, 398] on icon "Play" at bounding box center [253, 400] width 15 height 15
click at [249, 402] on icon "Play" at bounding box center [253, 400] width 15 height 15
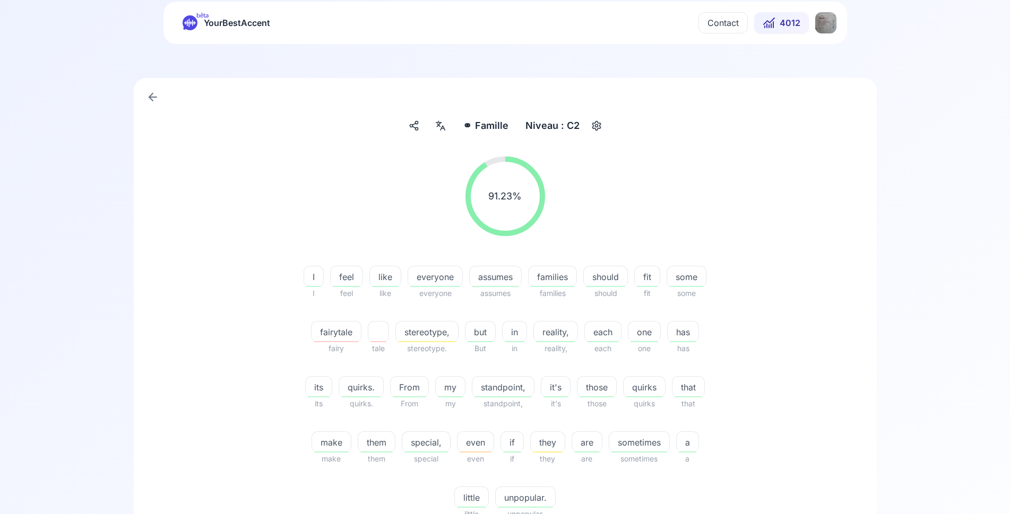
scroll to position [0, 0]
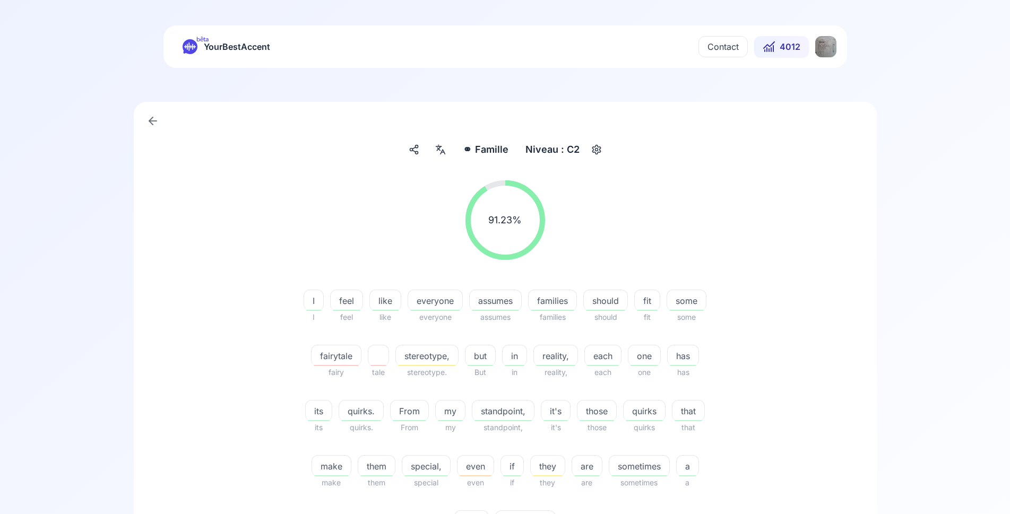
click at [491, 152] on span "Famille" at bounding box center [491, 149] width 33 height 15
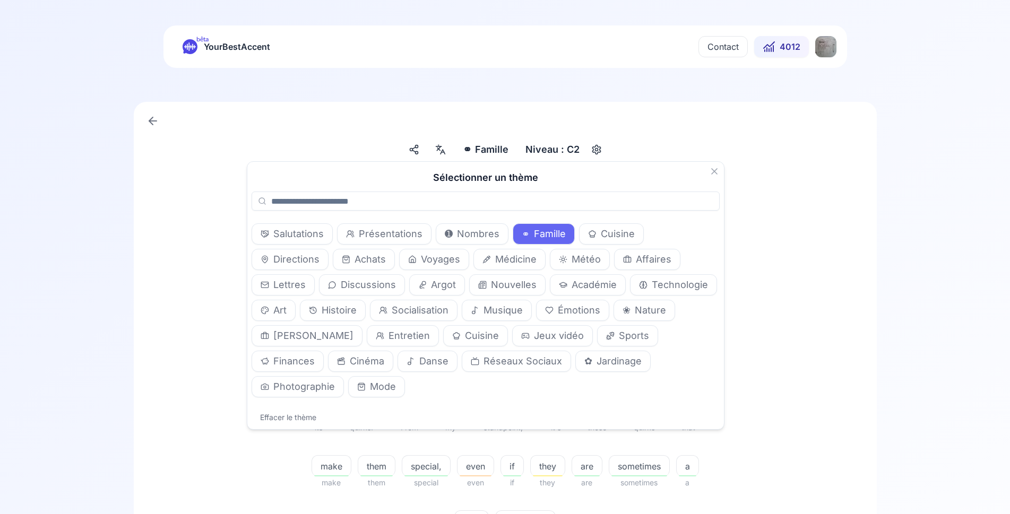
click at [319, 252] on span "Directions" at bounding box center [296, 259] width 46 height 15
click at [784, 185] on div "91.23 % 91.23 %" at bounding box center [504, 220] width 611 height 97
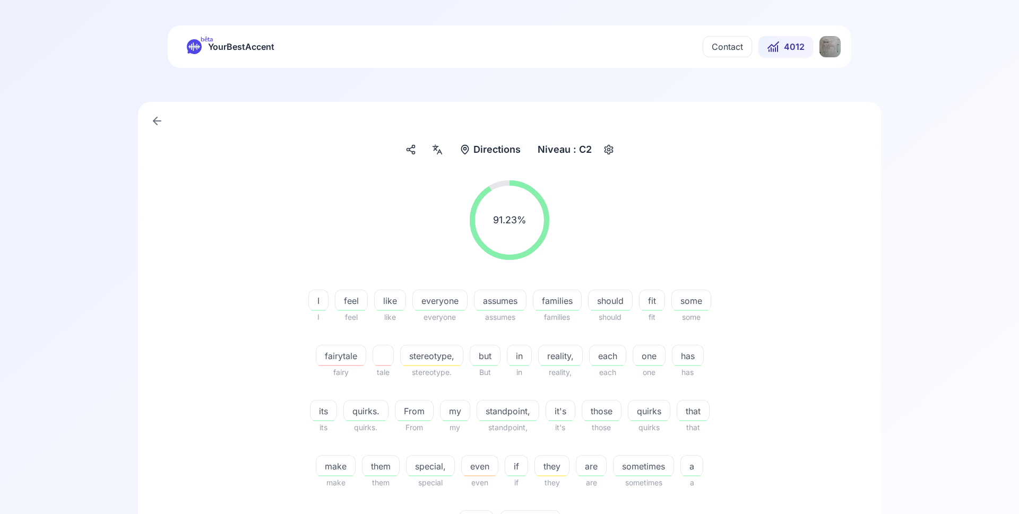
click at [827, 44] on html "bêta YourBestAccent Contact 4012 Directions Directions Niveau : C2 91.23 % 91.2…" at bounding box center [509, 257] width 1019 height 514
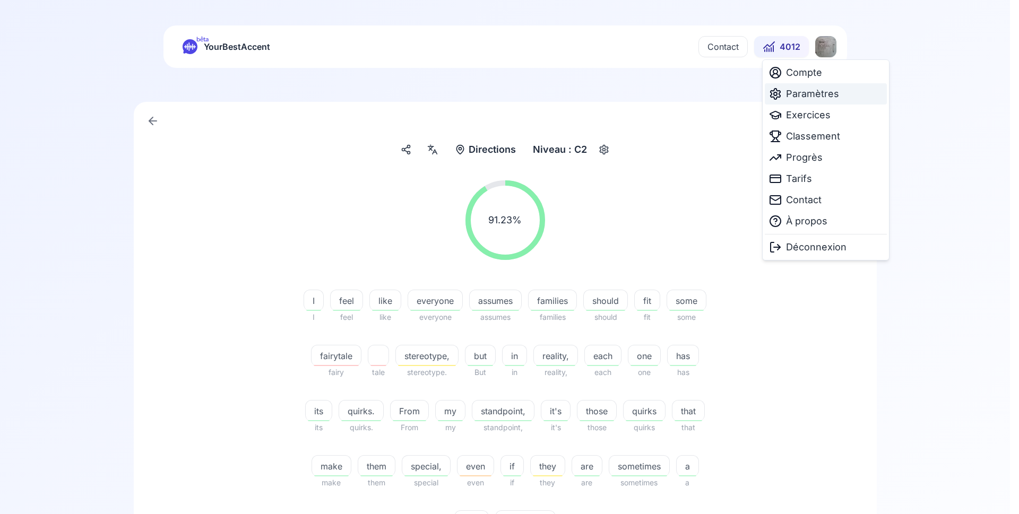
click at [824, 92] on span "Paramètres" at bounding box center [812, 93] width 53 height 15
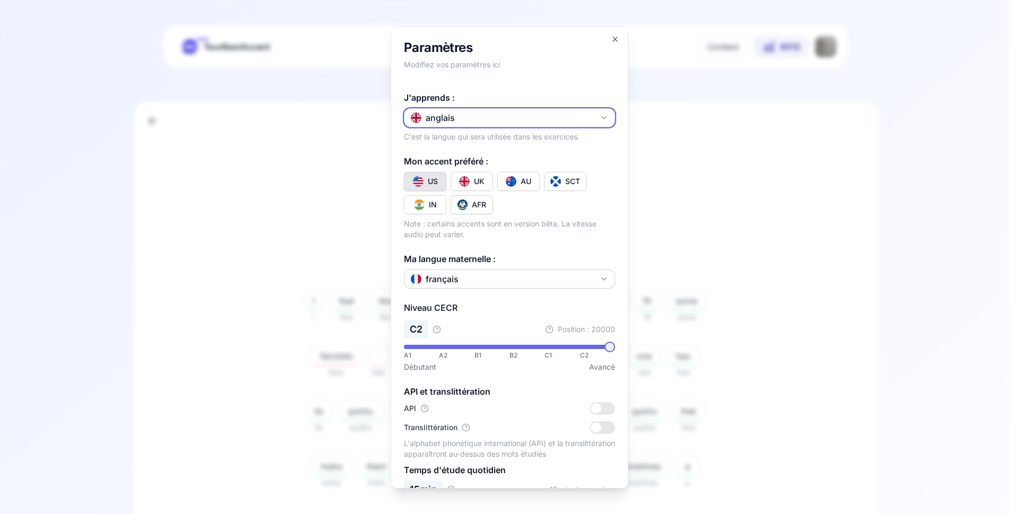
click at [479, 113] on button "anglais" at bounding box center [509, 117] width 211 height 19
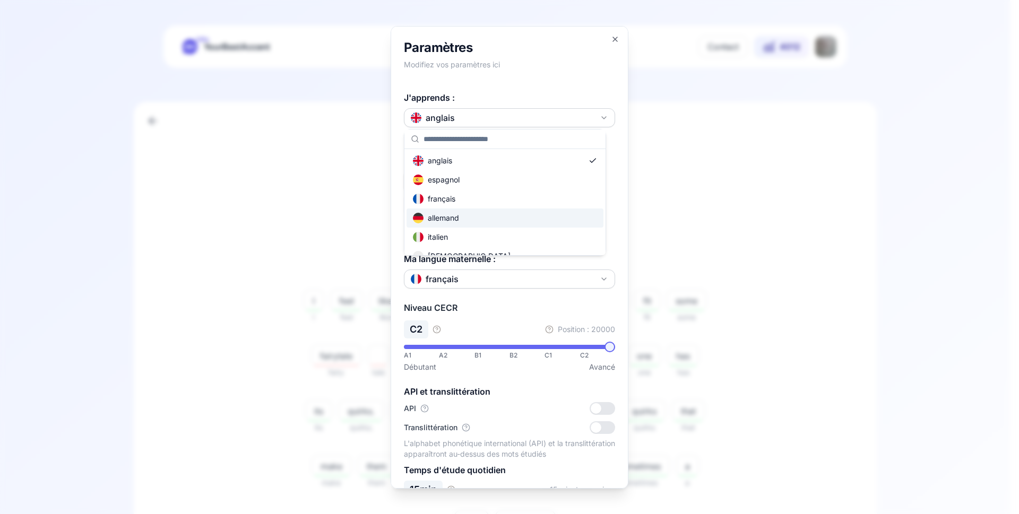
click at [458, 214] on div "allemand" at bounding box center [436, 218] width 46 height 11
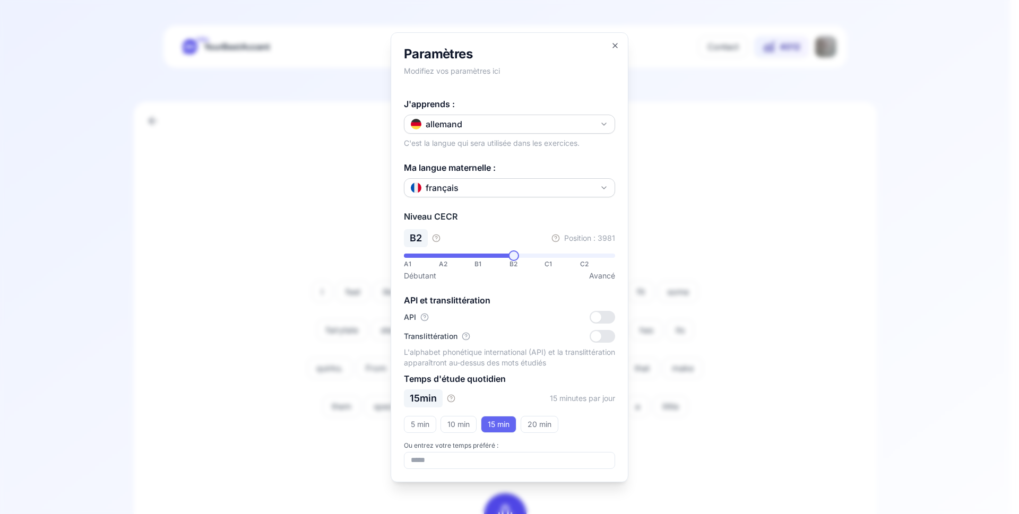
click at [719, 213] on div at bounding box center [509, 257] width 1019 height 514
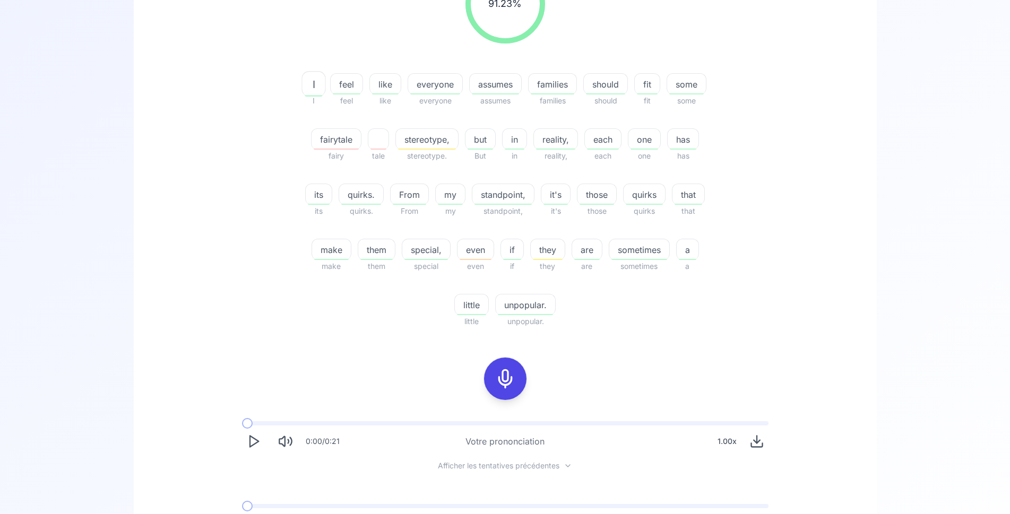
scroll to position [325, 0]
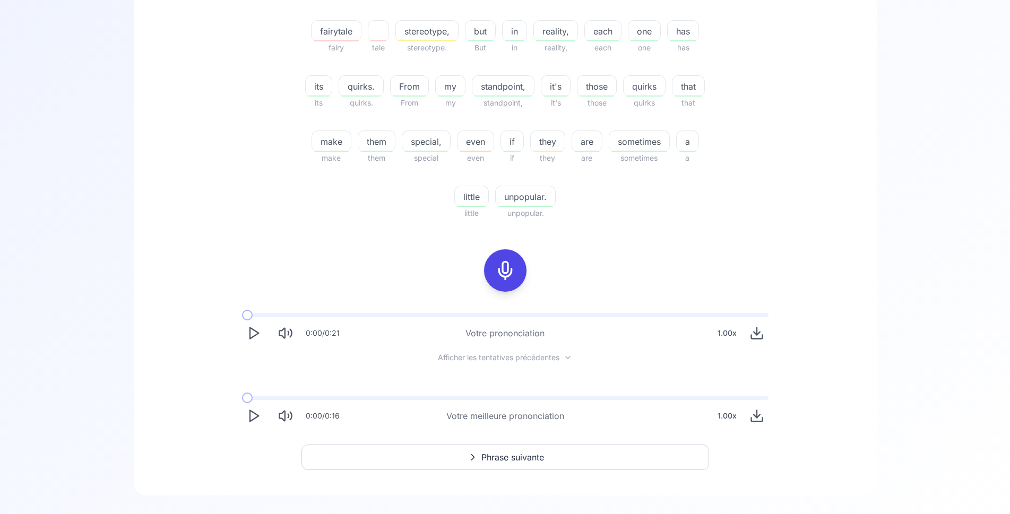
click at [536, 457] on span "Phrase suivante" at bounding box center [512, 457] width 63 height 13
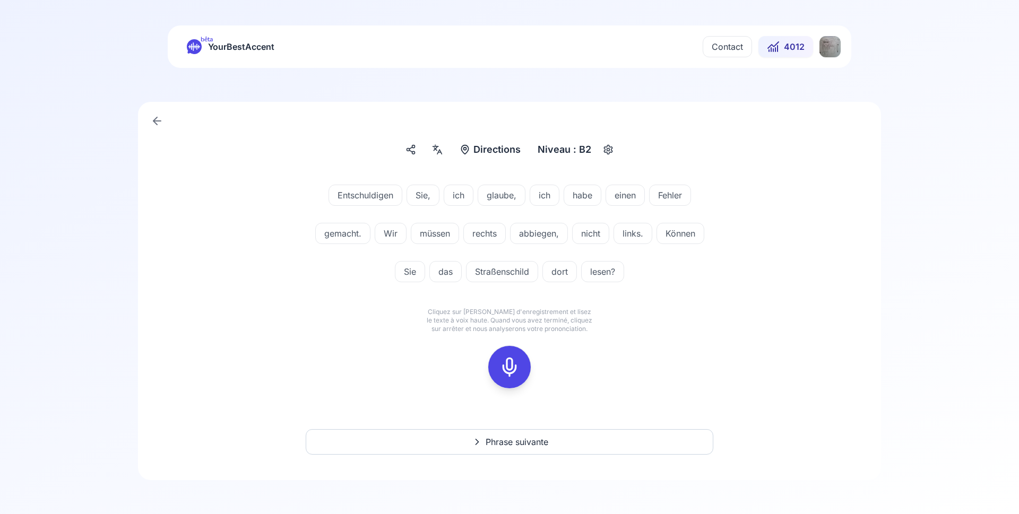
click at [603, 156] on div "button" at bounding box center [608, 149] width 17 height 17
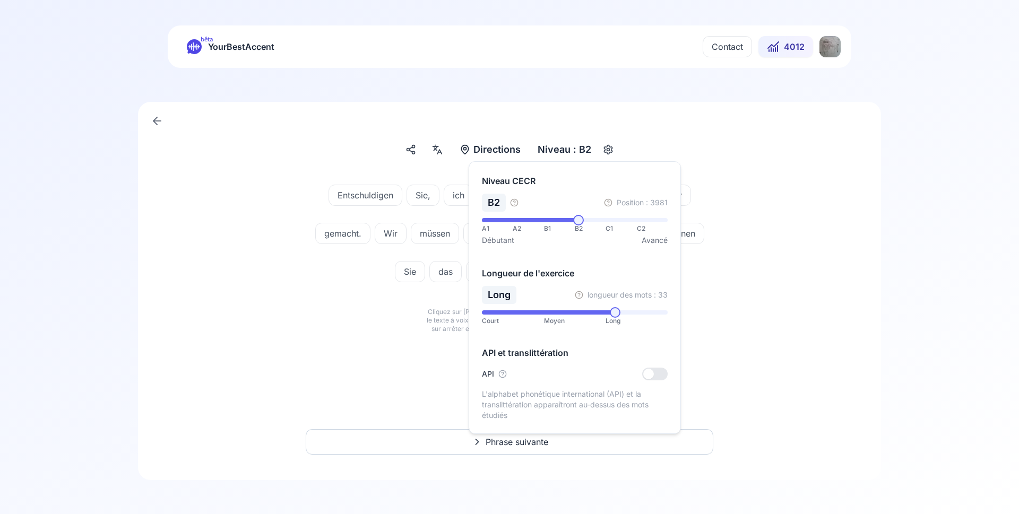
click at [617, 314] on span at bounding box center [615, 312] width 11 height 11
click at [750, 326] on div "Entschuldigen Sie, ich glaube, ich habe einen Fehler gemacht. Wir müssen rechts…" at bounding box center [509, 286] width 692 height 229
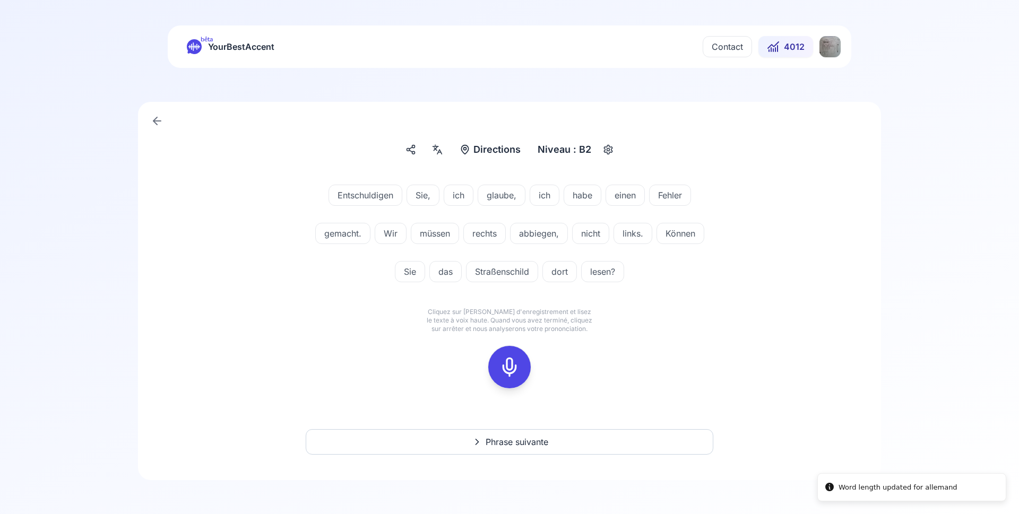
click at [514, 362] on icon at bounding box center [509, 367] width 21 height 21
click at [517, 370] on rect at bounding box center [509, 367] width 16 height 16
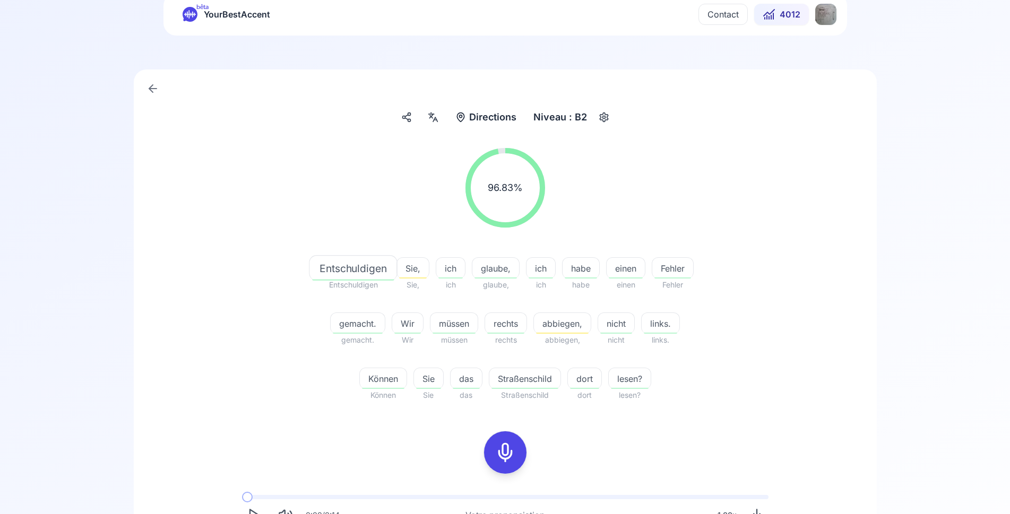
scroll to position [54, 0]
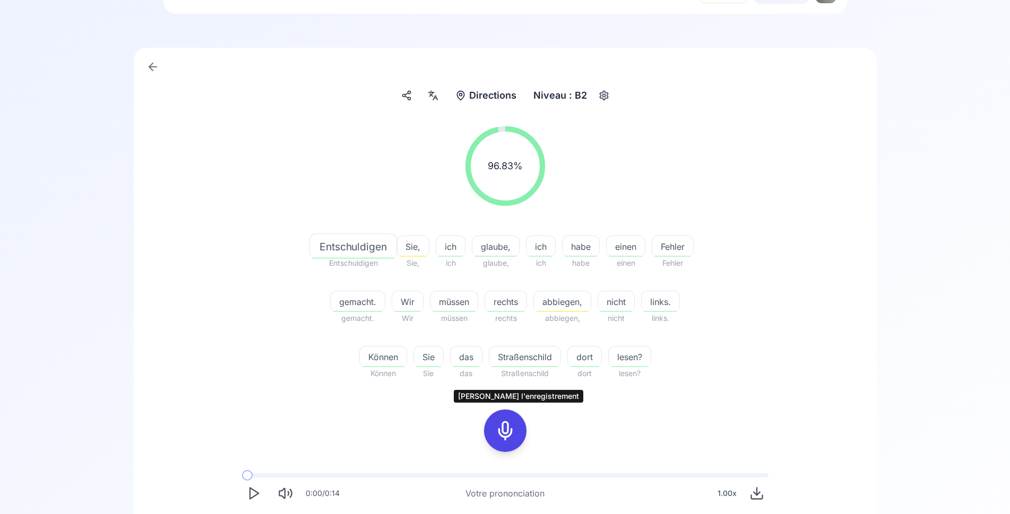
click at [504, 425] on icon at bounding box center [504, 430] width 21 height 21
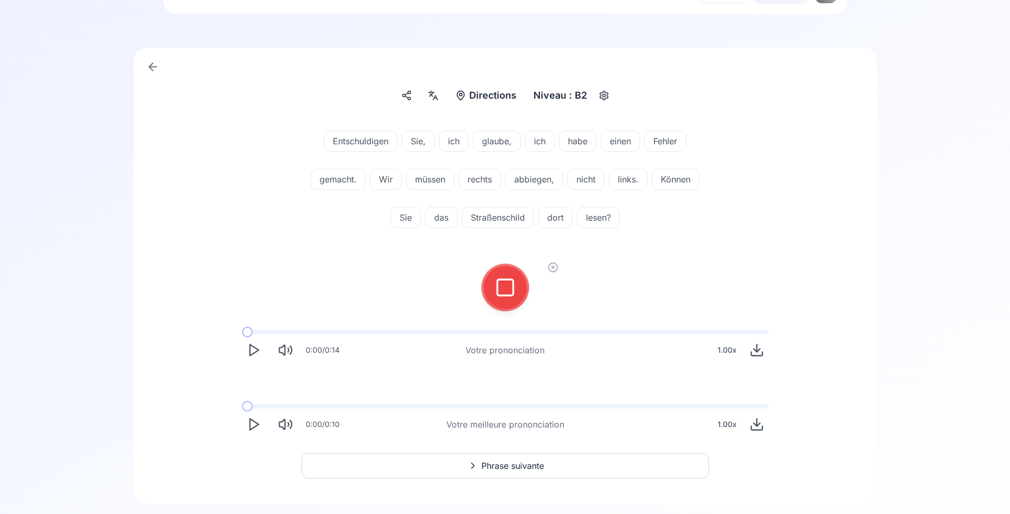
click at [509, 289] on icon at bounding box center [504, 287] width 21 height 21
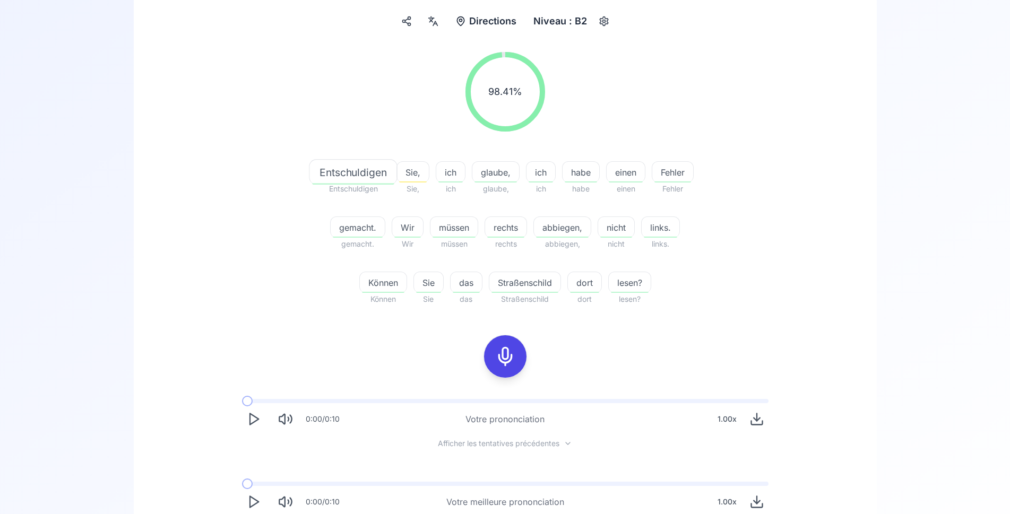
scroll to position [162, 0]
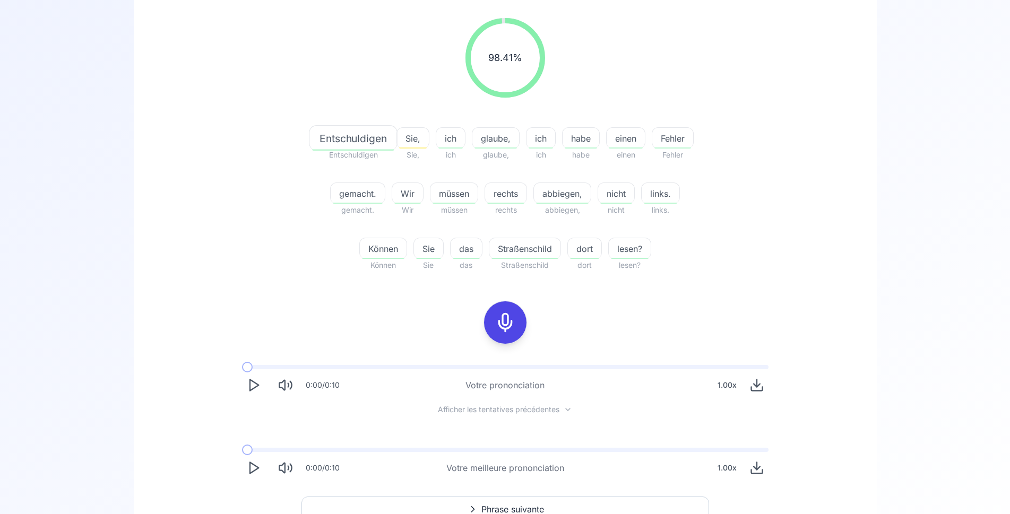
click at [254, 384] on icon "Play" at bounding box center [253, 385] width 15 height 15
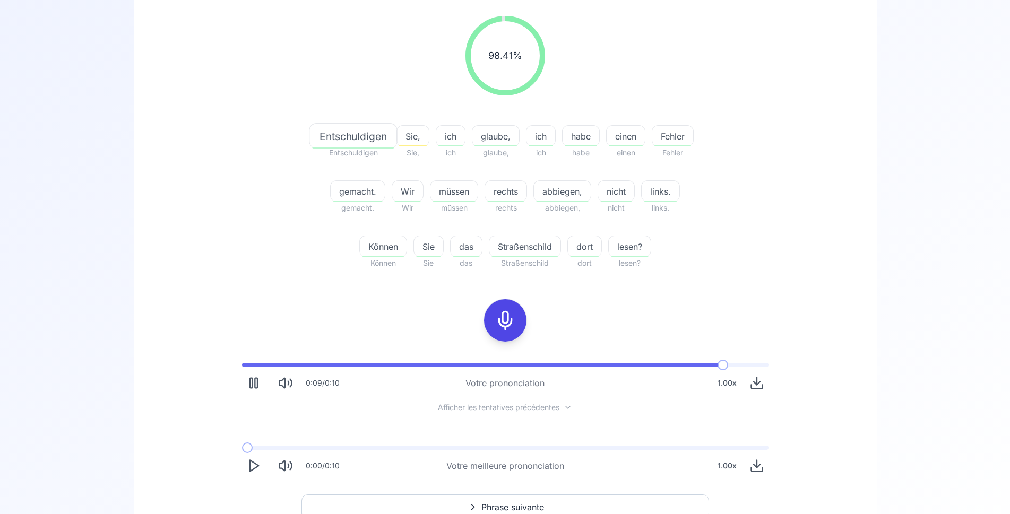
scroll to position [216, 0]
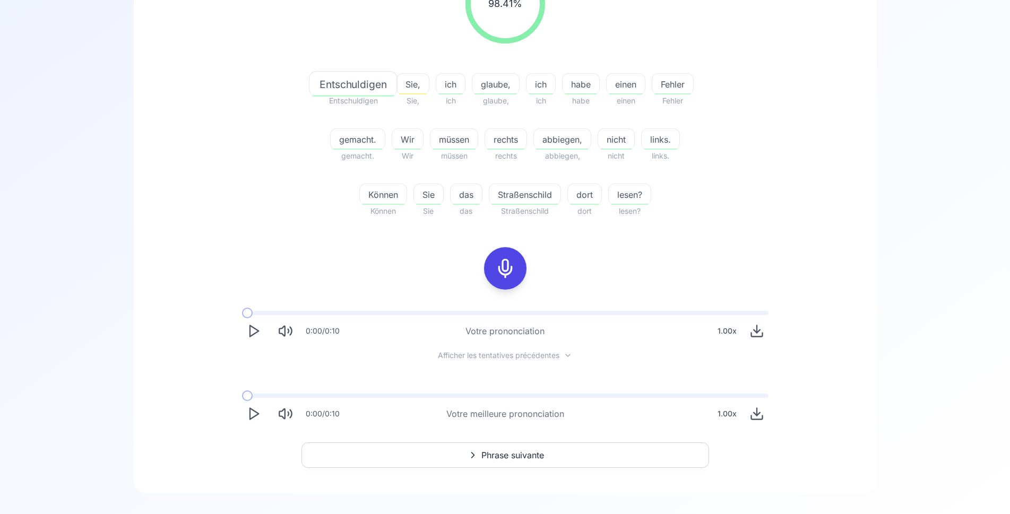
click at [251, 415] on icon "Play" at bounding box center [253, 413] width 15 height 15
click at [252, 415] on icon "Play" at bounding box center [253, 413] width 15 height 15
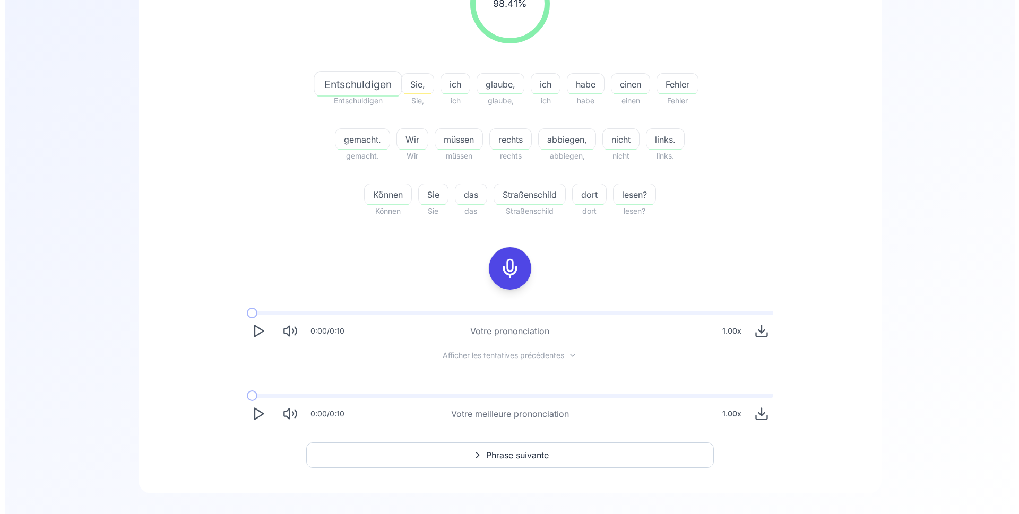
scroll to position [0, 0]
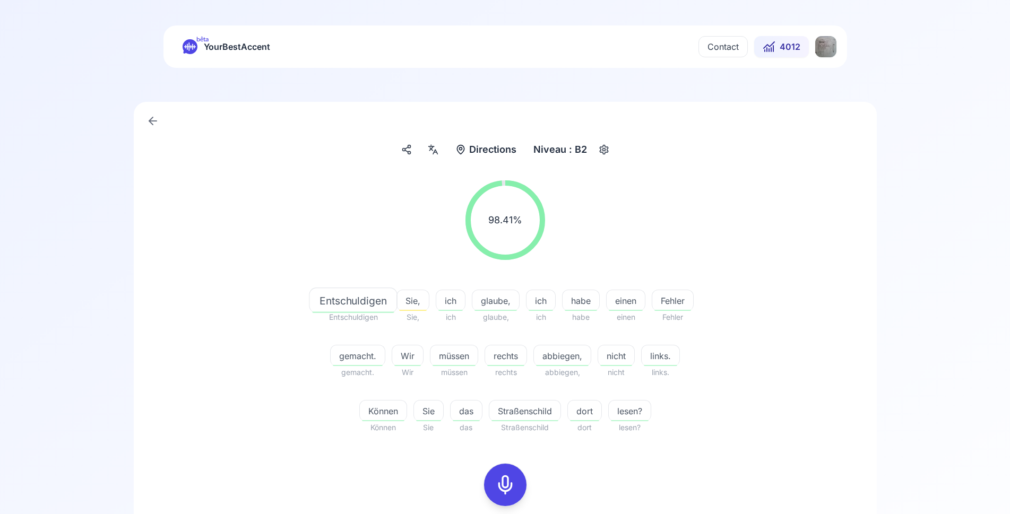
click at [785, 47] on span "4012" at bounding box center [789, 46] width 21 height 13
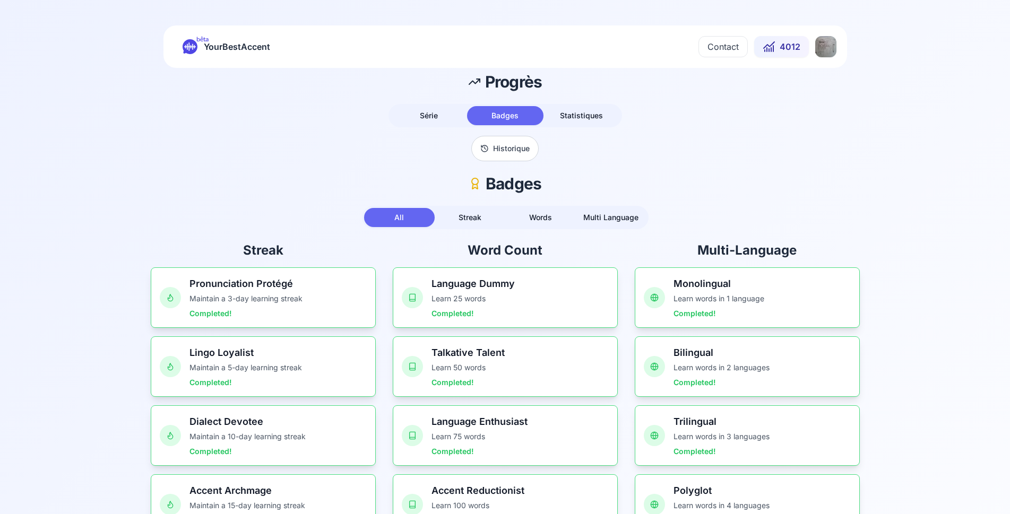
click at [822, 46] on html "bêta YourBestAccent Contact 4012 Progrès Série Badges Statistiques Historique B…" at bounding box center [505, 257] width 1010 height 514
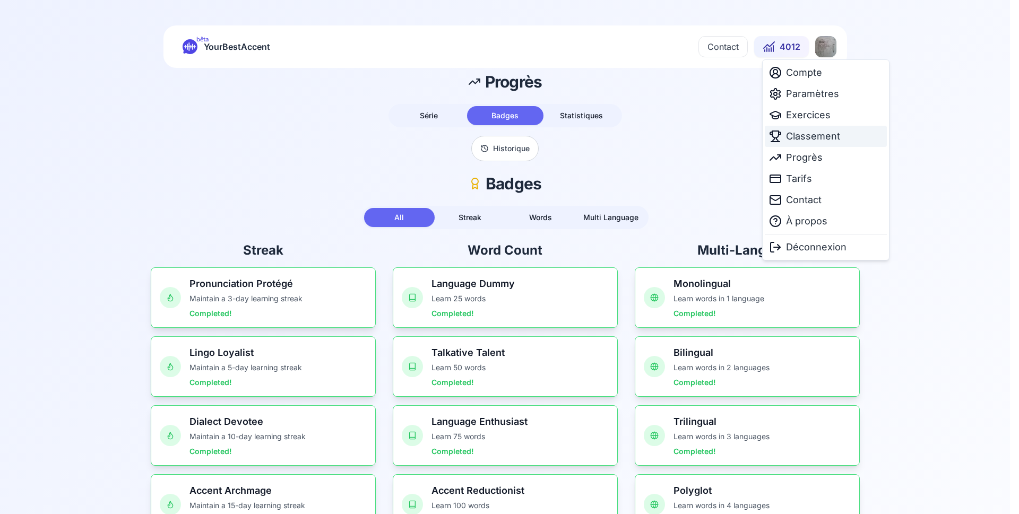
click at [810, 137] on span "Classement" at bounding box center [813, 136] width 54 height 15
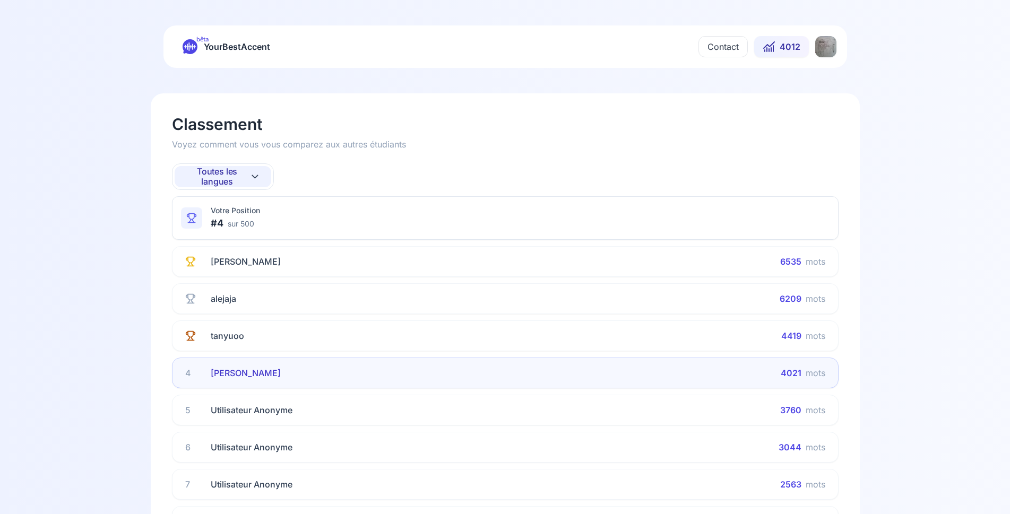
click at [804, 374] on div "4021 mots" at bounding box center [802, 373] width 45 height 13
click at [235, 181] on span "Toutes les langues" at bounding box center [217, 177] width 64 height 20
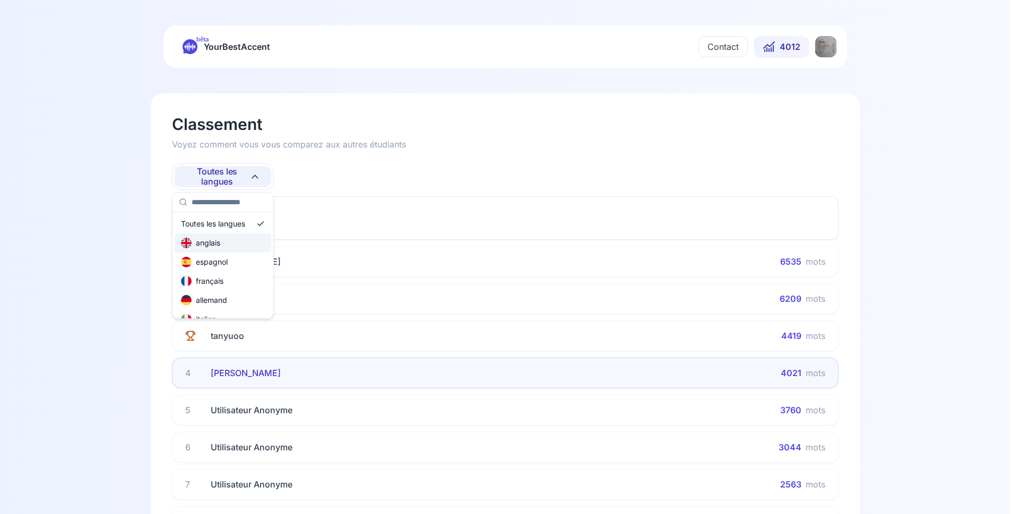
click at [227, 244] on div "anglais" at bounding box center [223, 242] width 97 height 19
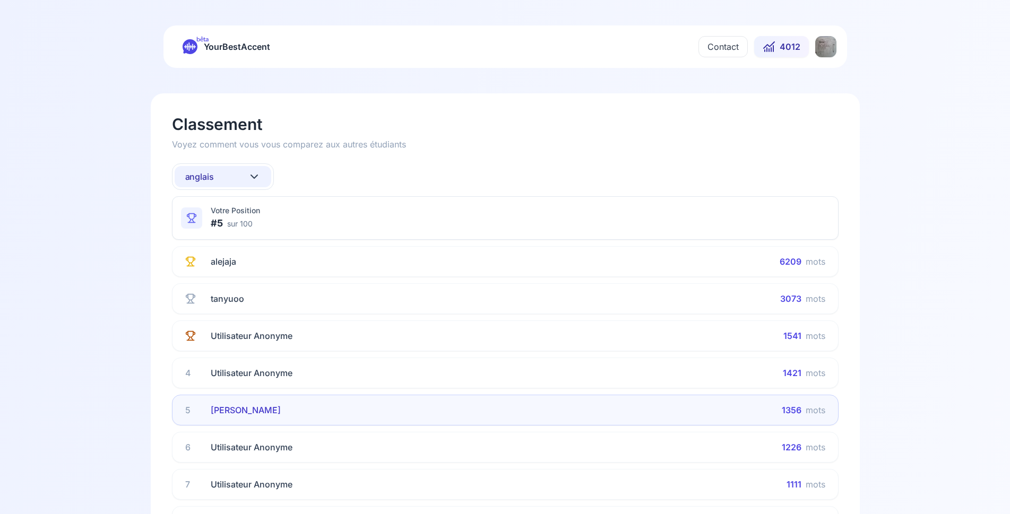
click at [224, 172] on button "anglais" at bounding box center [223, 176] width 97 height 21
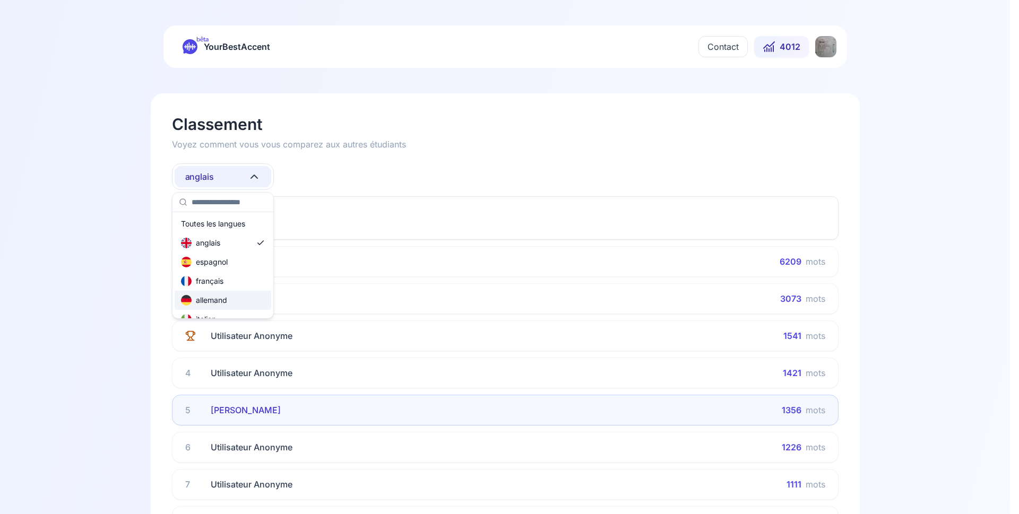
click at [227, 298] on div "allemand" at bounding box center [204, 300] width 46 height 11
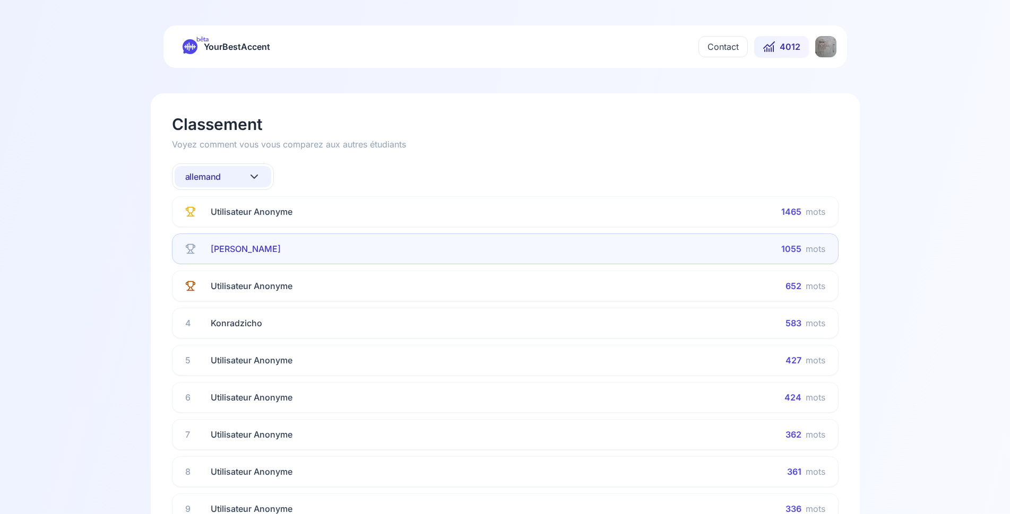
click at [240, 171] on button "allemand" at bounding box center [223, 176] width 97 height 21
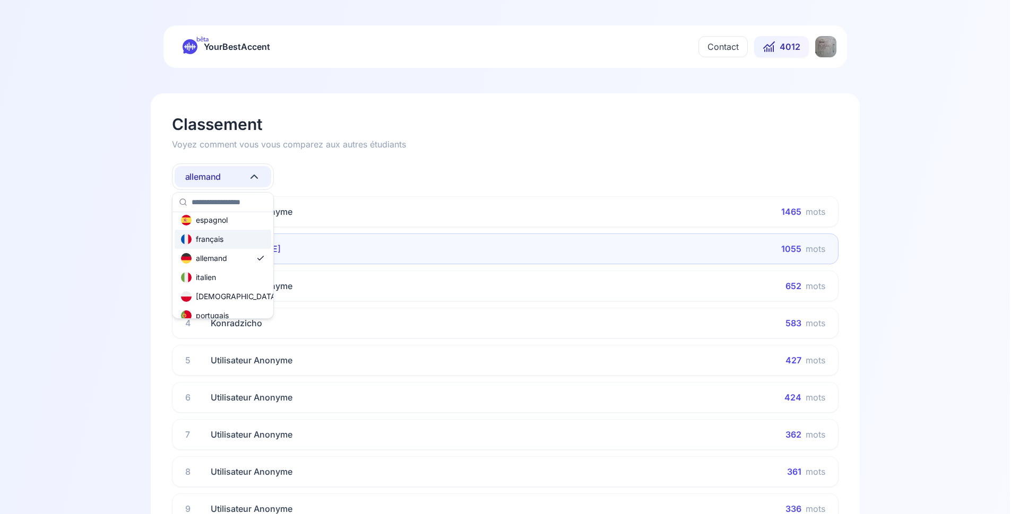
scroll to position [64, 0]
click at [230, 312] on div "russe" at bounding box center [223, 312] width 97 height 19
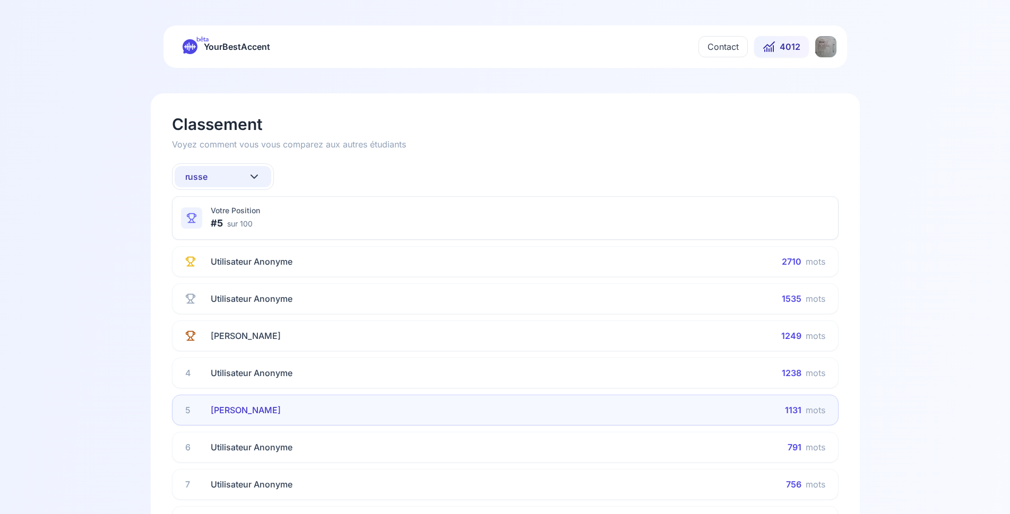
click at [232, 176] on button "russe" at bounding box center [223, 176] width 97 height 21
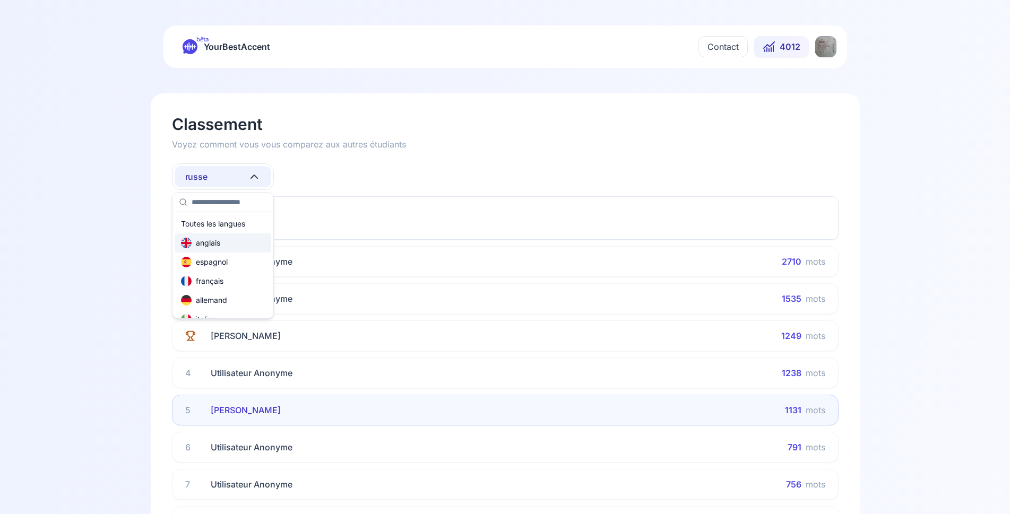
click at [230, 243] on div "anglais" at bounding box center [223, 242] width 97 height 19
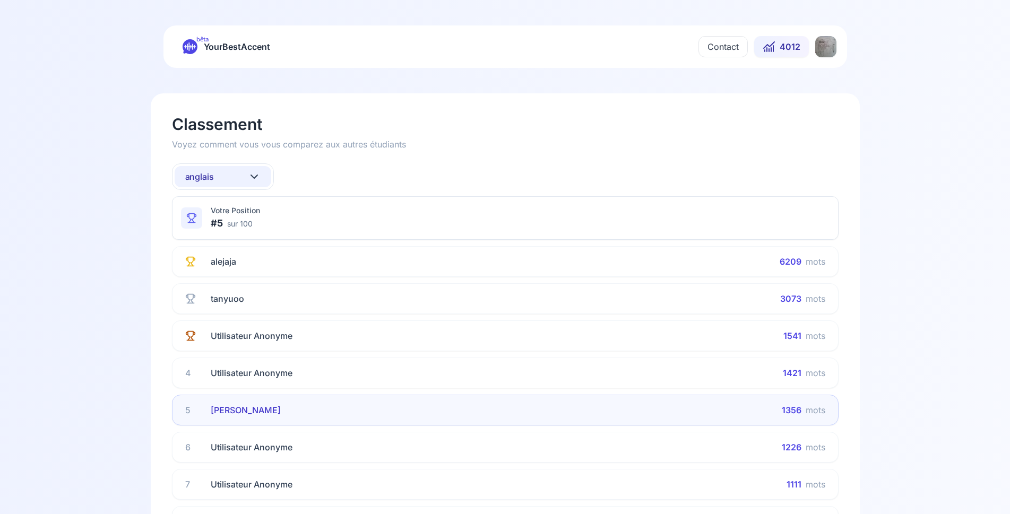
click at [223, 173] on button "anglais" at bounding box center [223, 176] width 97 height 21
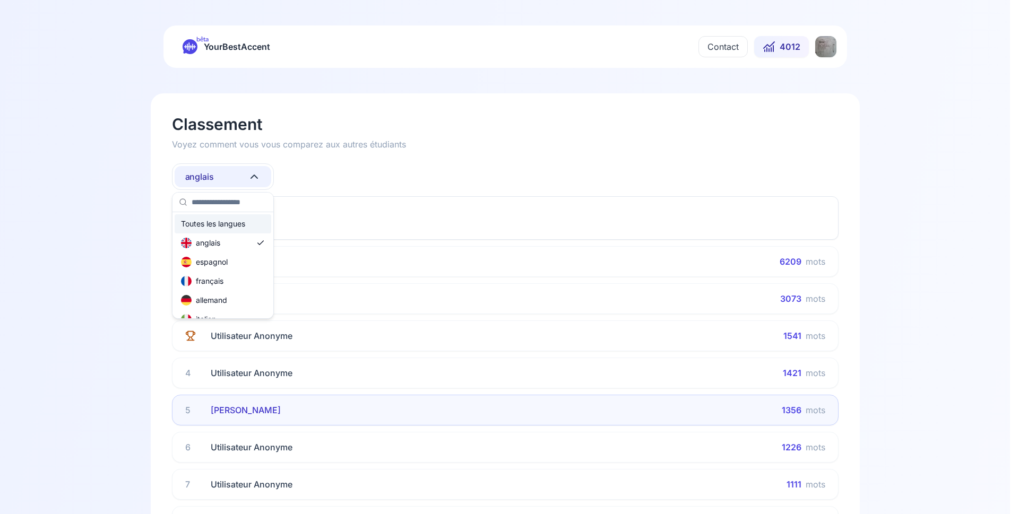
click at [229, 227] on div "Toutes les langues" at bounding box center [213, 224] width 64 height 11
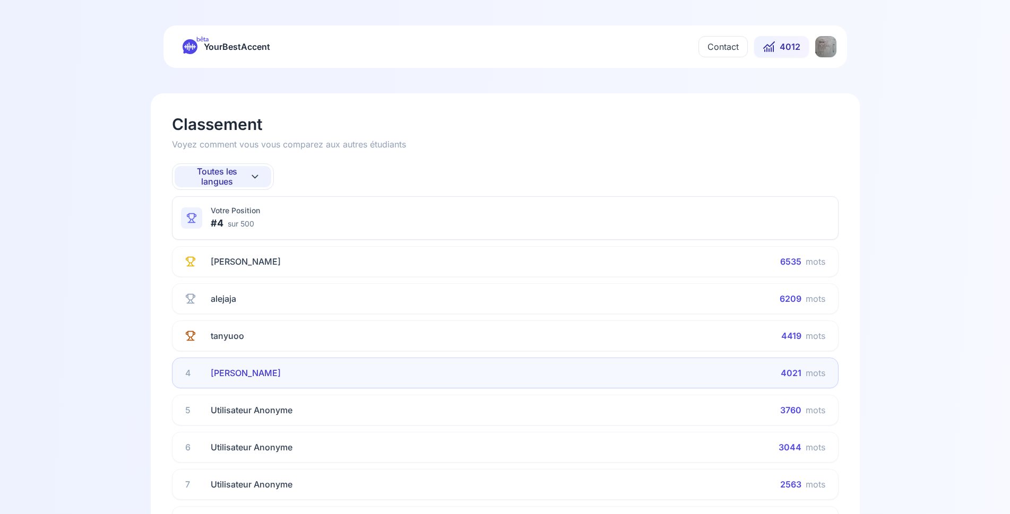
click at [780, 44] on span "4012" at bounding box center [789, 46] width 21 height 13
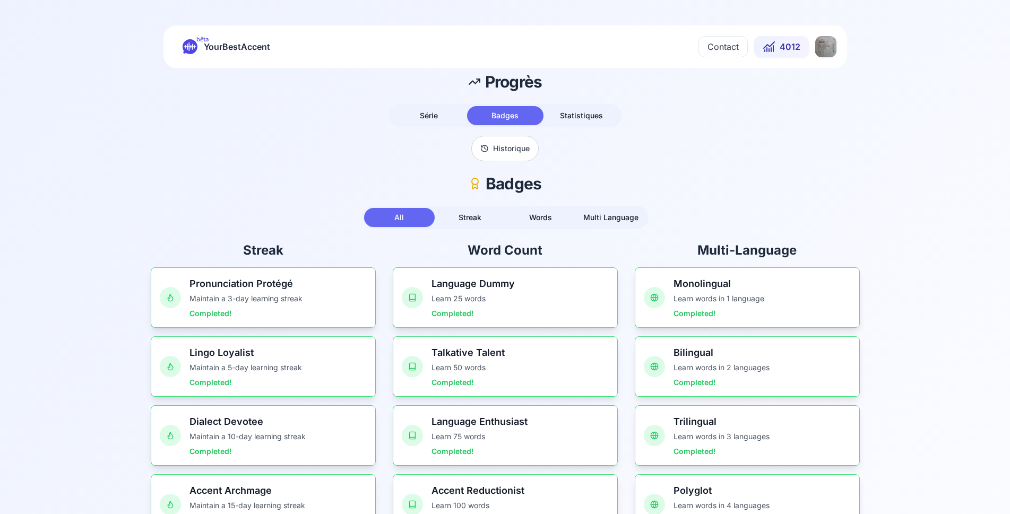
click at [503, 147] on button "Historique" at bounding box center [504, 148] width 67 height 25
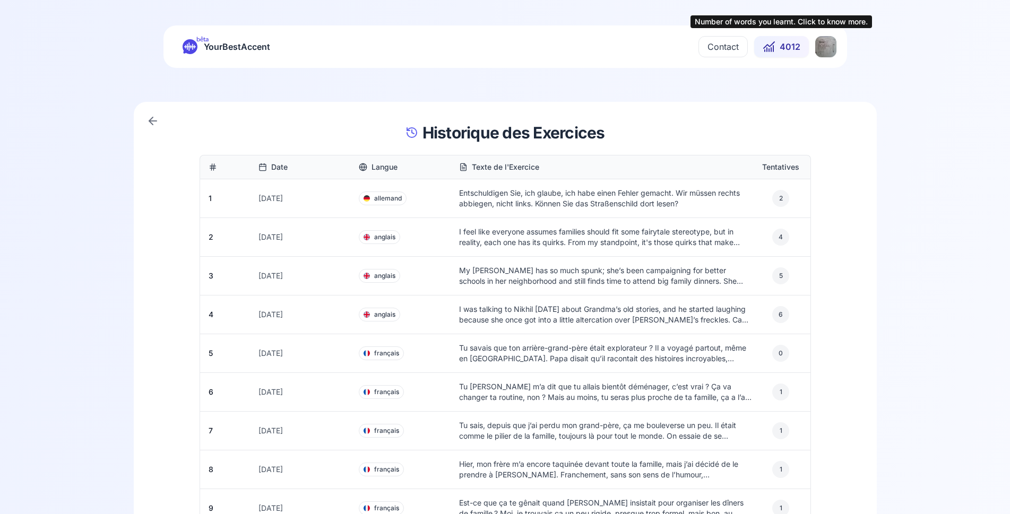
click at [796, 47] on span "4012" at bounding box center [789, 46] width 21 height 13
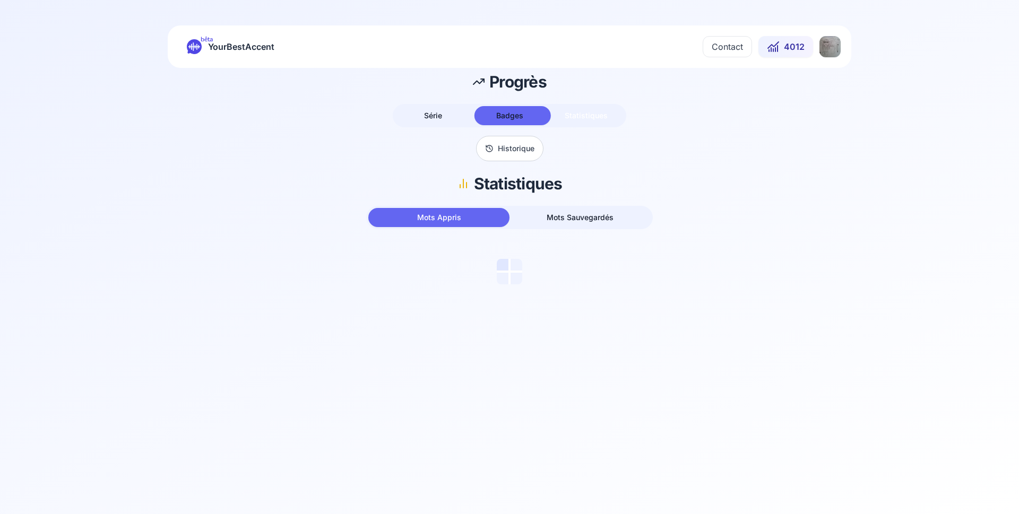
click at [594, 119] on span "Statistiques" at bounding box center [586, 115] width 43 height 9
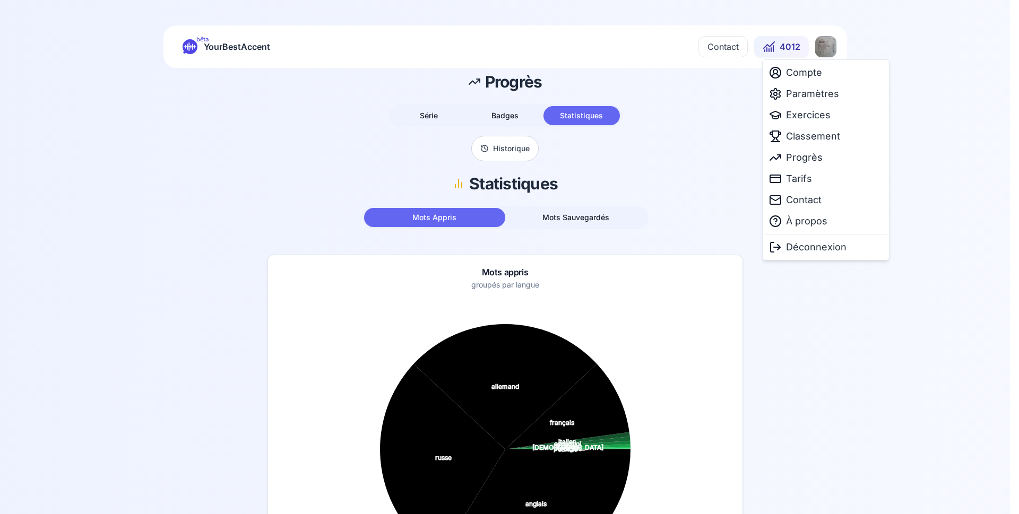
click at [827, 52] on html "bêta YourBestAccent Contact 4012 Progrès Série Badges Statistiques Historique S…" at bounding box center [509, 257] width 1019 height 514
click at [815, 157] on span "Progrès" at bounding box center [804, 157] width 37 height 15
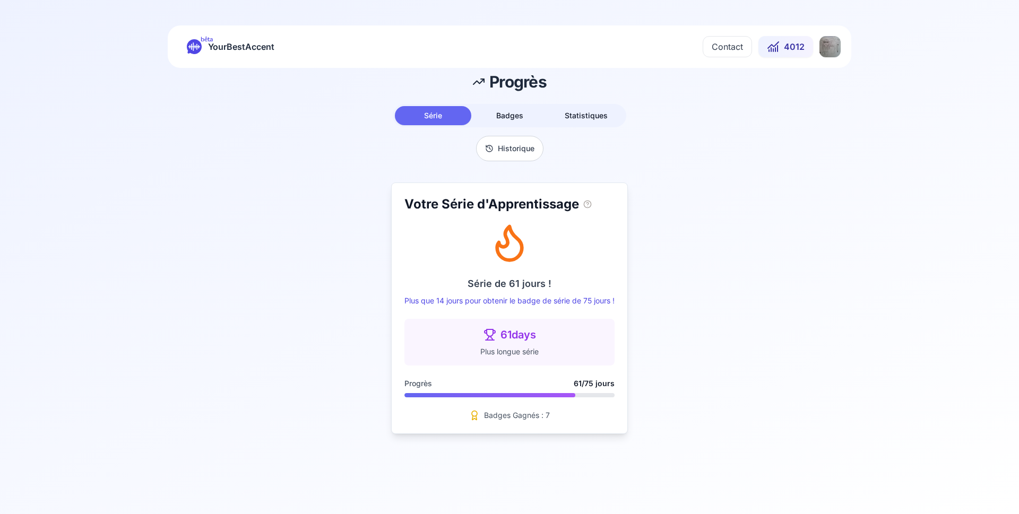
click at [503, 144] on button "Historique" at bounding box center [509, 148] width 67 height 25
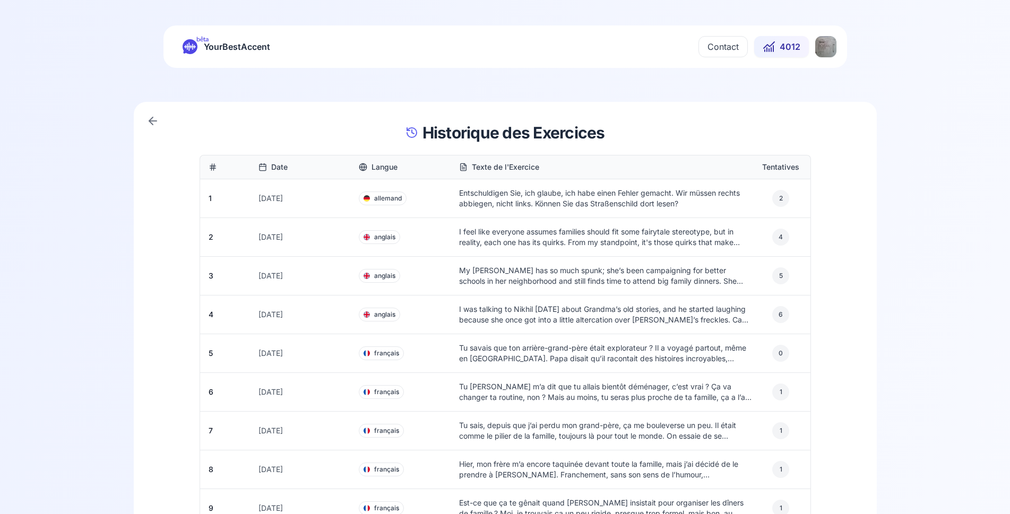
click at [153, 123] on icon at bounding box center [152, 121] width 13 height 13
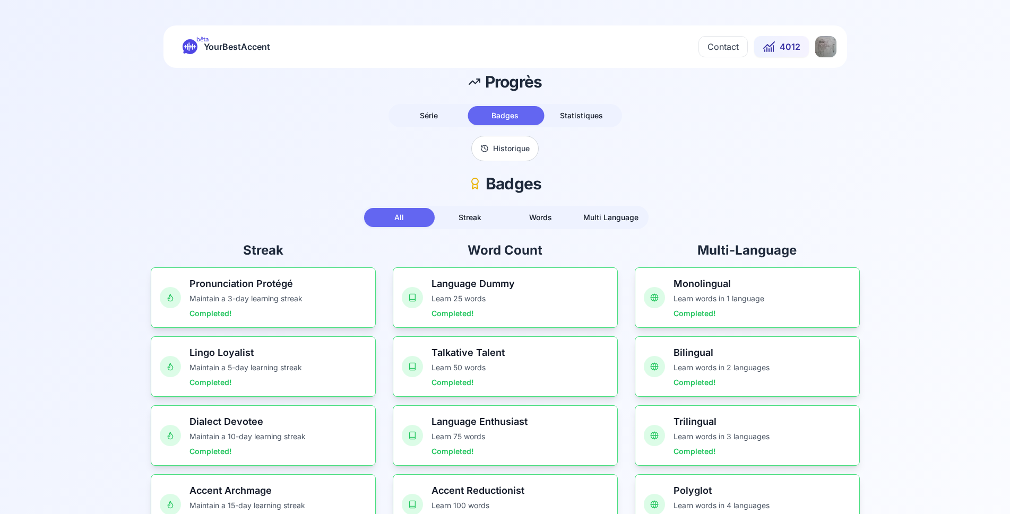
click at [510, 116] on span "Badges" at bounding box center [504, 115] width 27 height 9
click at [571, 118] on span "Statistiques" at bounding box center [581, 115] width 43 height 9
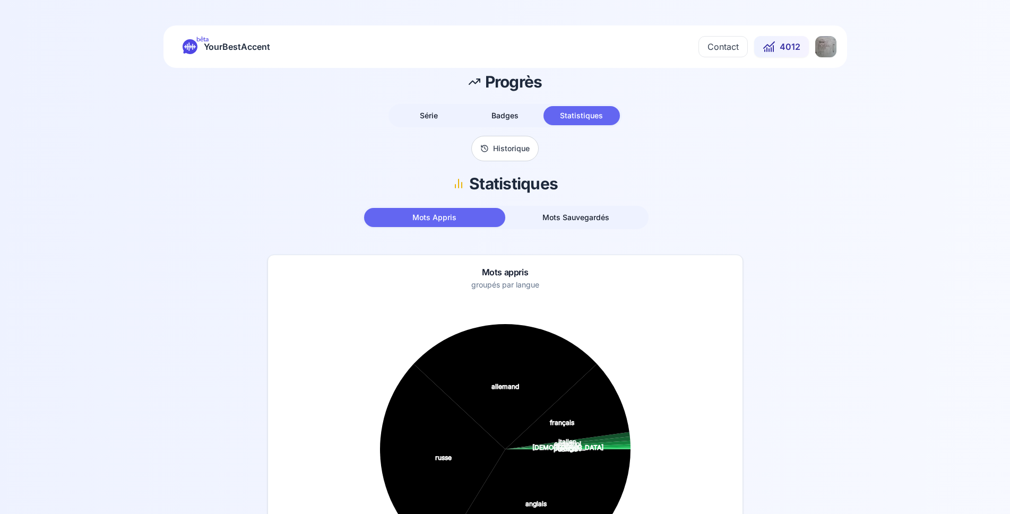
click at [508, 114] on span "Badges" at bounding box center [504, 115] width 27 height 9
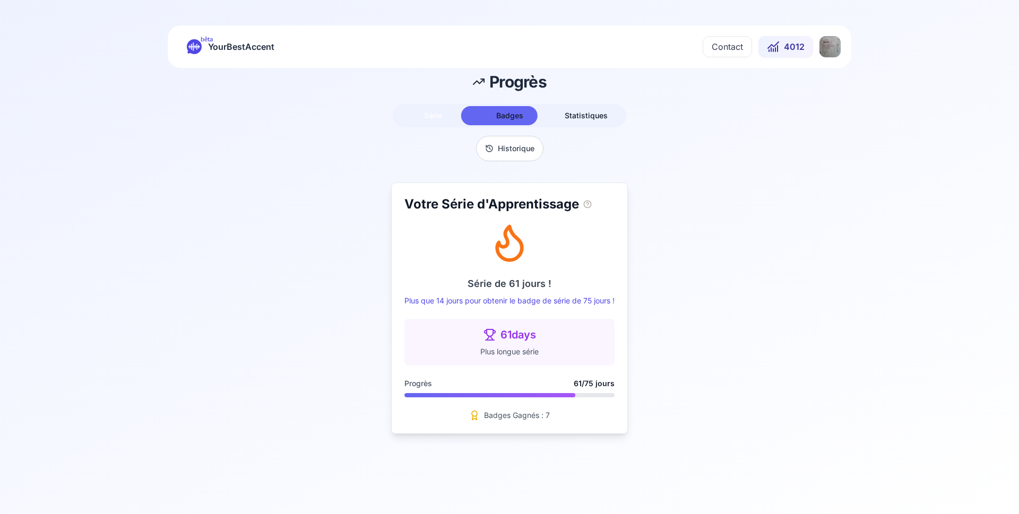
click at [450, 115] on button "Série" at bounding box center [433, 115] width 76 height 19
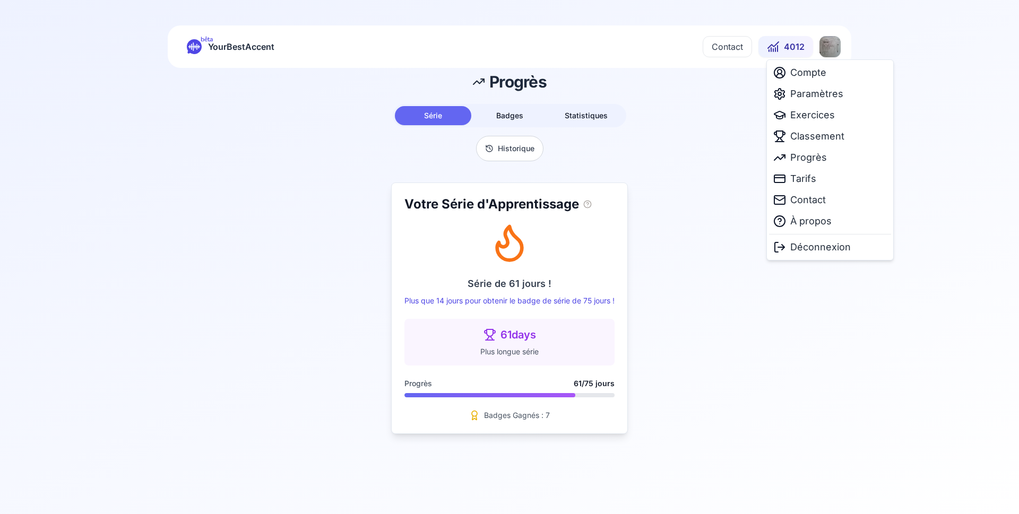
click at [827, 48] on html "bêta YourBestAccent Contact 4012 Progrès Série Badges Statistiques Historique V…" at bounding box center [509, 257] width 1019 height 514
click at [811, 154] on span "Progrès" at bounding box center [808, 157] width 37 height 15
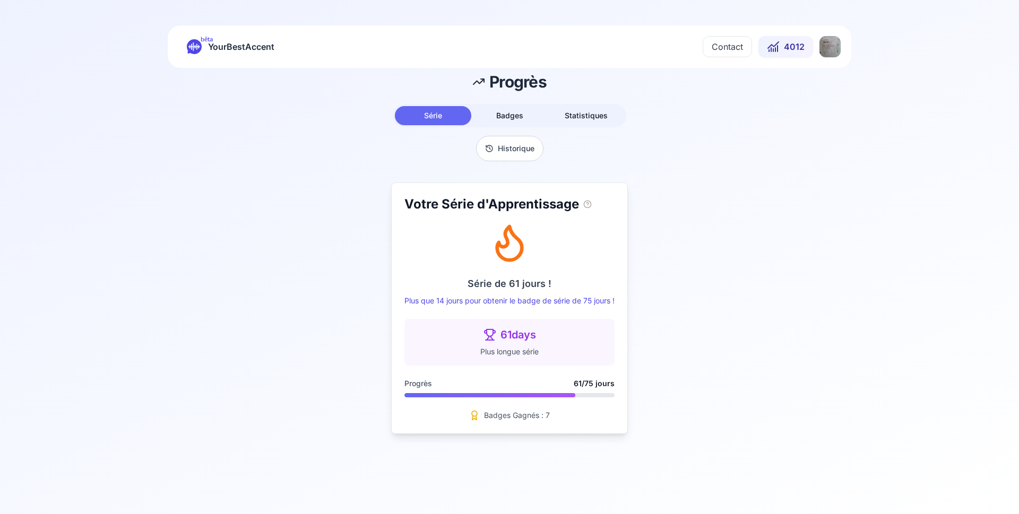
click at [519, 415] on span "Badges Gagnés : 7" at bounding box center [517, 415] width 66 height 11
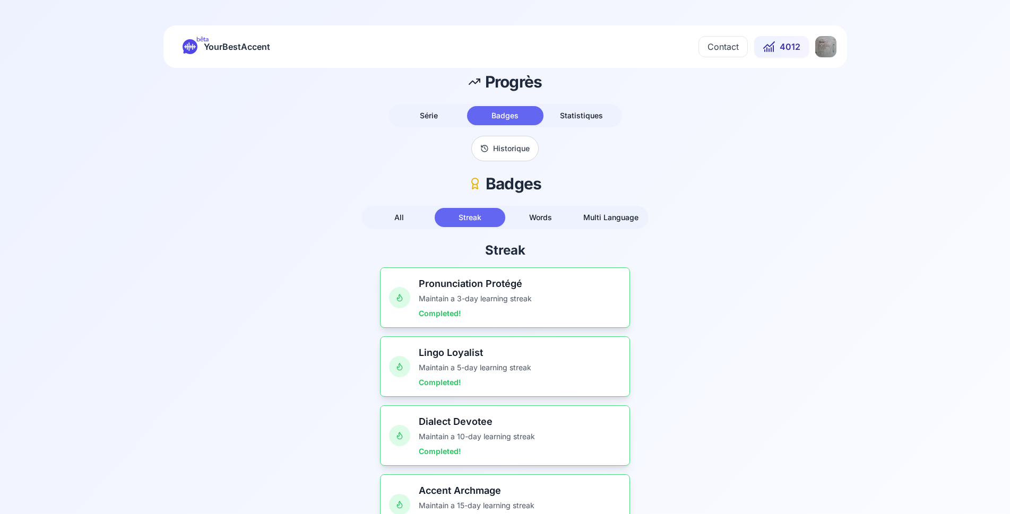
click at [606, 116] on button "Statistiques" at bounding box center [581, 115] width 76 height 19
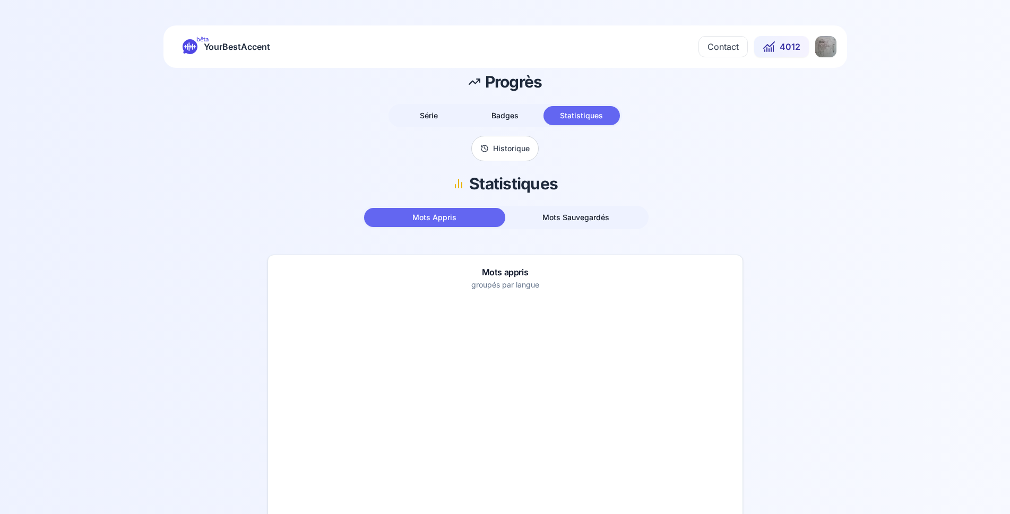
click at [600, 214] on span "Mots Sauvegardés" at bounding box center [575, 217] width 67 height 9
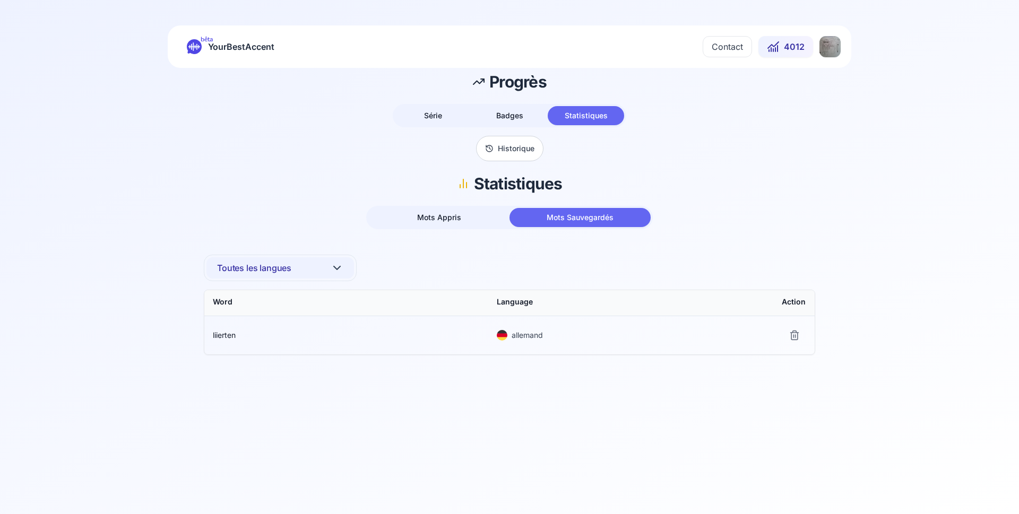
click at [227, 334] on span "liierten" at bounding box center [224, 335] width 23 height 9
click at [170, 389] on button at bounding box center [163, 392] width 21 height 21
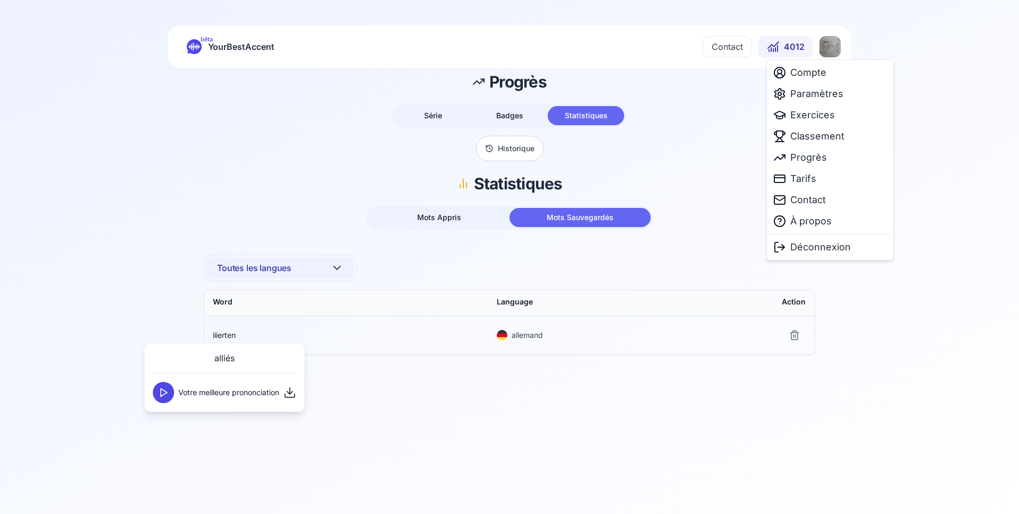
click at [834, 46] on html "bêta YourBestAccent Contact 4012 Progrès Série Badges Statistiques Historique S…" at bounding box center [509, 257] width 1019 height 514
click at [295, 80] on html "bêta YourBestAccent Contact 4012 Progrès Série Badges Statistiques Historique S…" at bounding box center [509, 257] width 1019 height 514
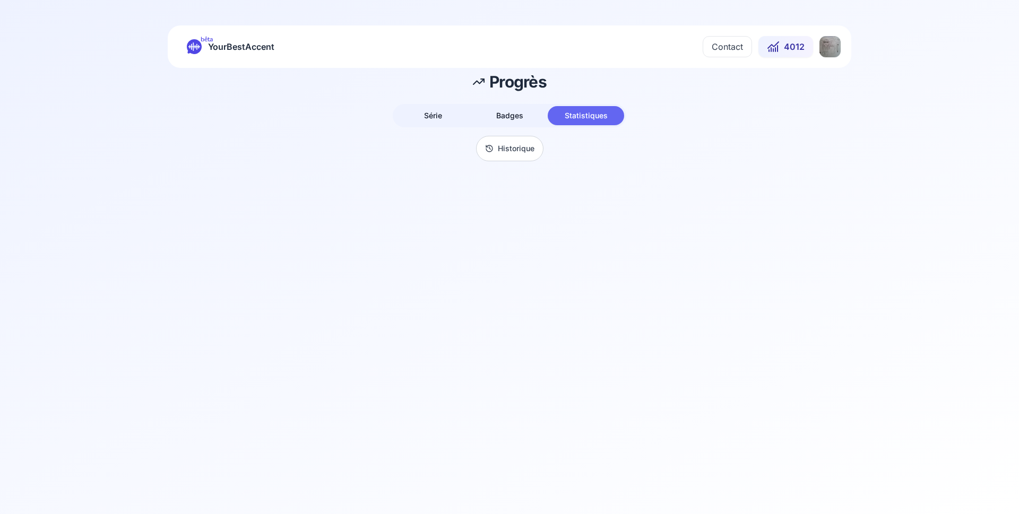
click at [431, 111] on button "Série" at bounding box center [433, 115] width 76 height 19
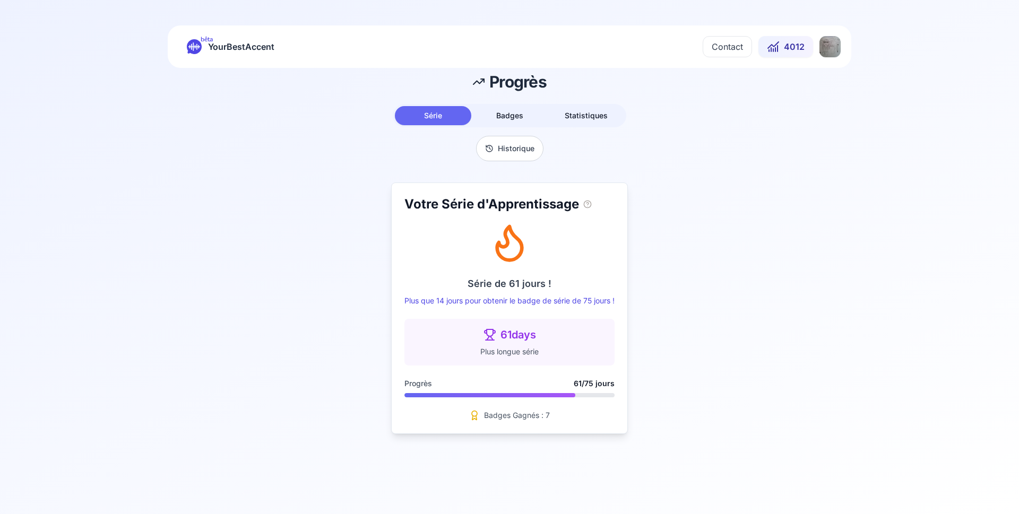
click at [496, 110] on button "Badges" at bounding box center [509, 115] width 76 height 19
